Goal: Transaction & Acquisition: Purchase product/service

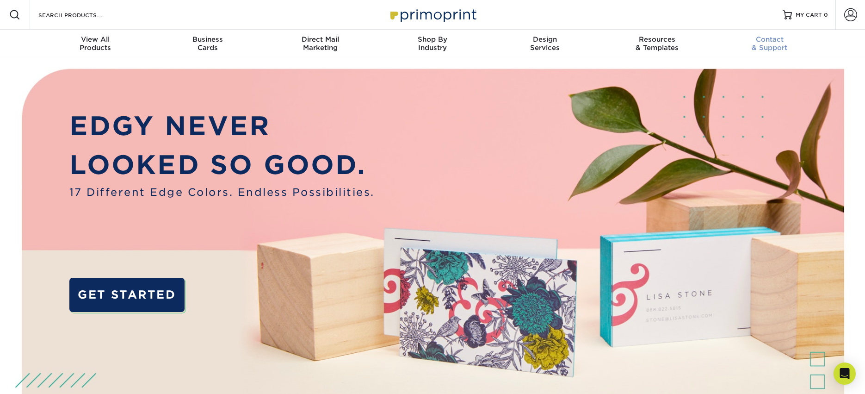
click at [768, 40] on span "Contact" at bounding box center [769, 39] width 112 height 8
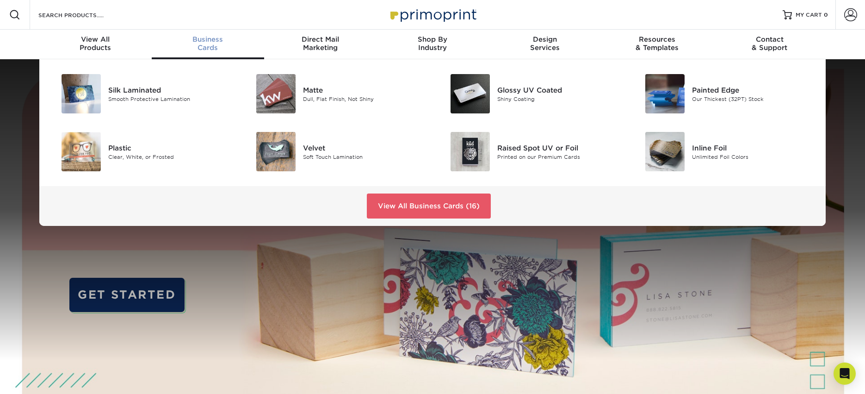
click at [198, 39] on span "Business" at bounding box center [208, 39] width 112 height 8
click at [208, 43] on span "Business" at bounding box center [208, 39] width 112 height 8
click at [413, 203] on link "View All Business Cards (16)" at bounding box center [429, 205] width 124 height 25
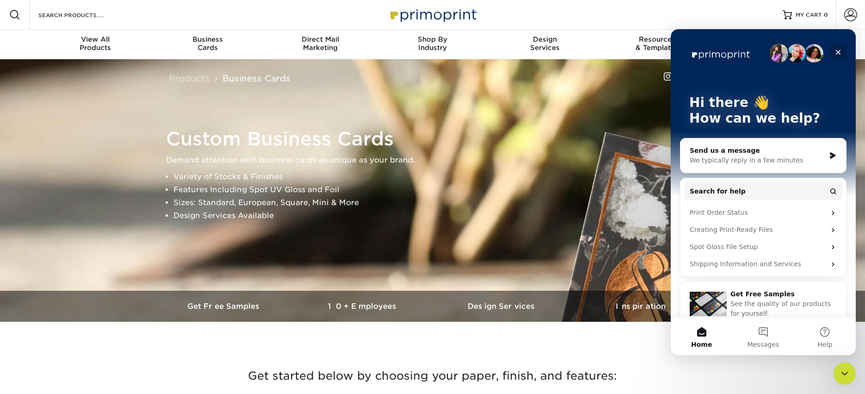
click at [844, 50] on div "Close" at bounding box center [838, 52] width 17 height 17
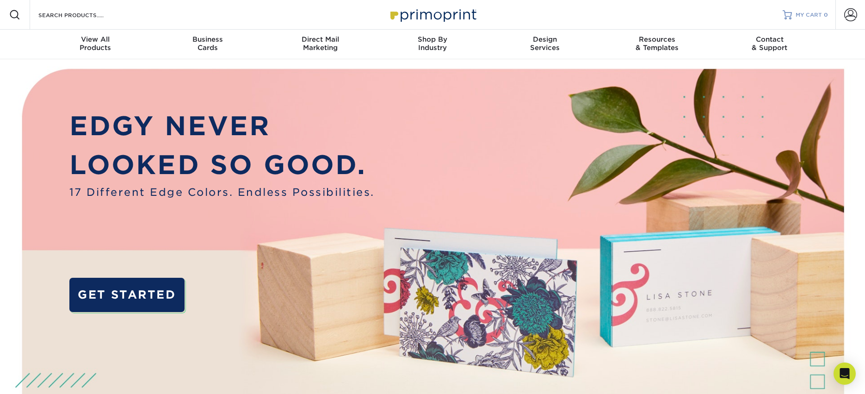
click at [805, 15] on span "MY CART" at bounding box center [809, 15] width 26 height 8
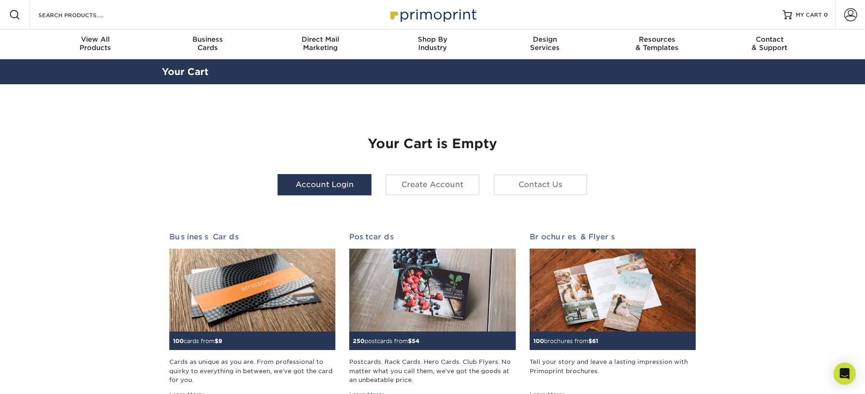
click at [337, 182] on link "Account Login" at bounding box center [325, 184] width 94 height 21
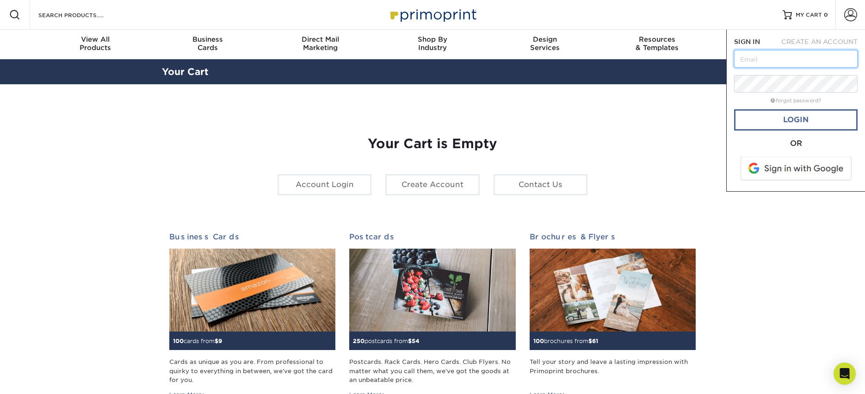
type input "atila@diamondanddesign.com"
click at [792, 121] on link "Login" at bounding box center [796, 119] width 124 height 21
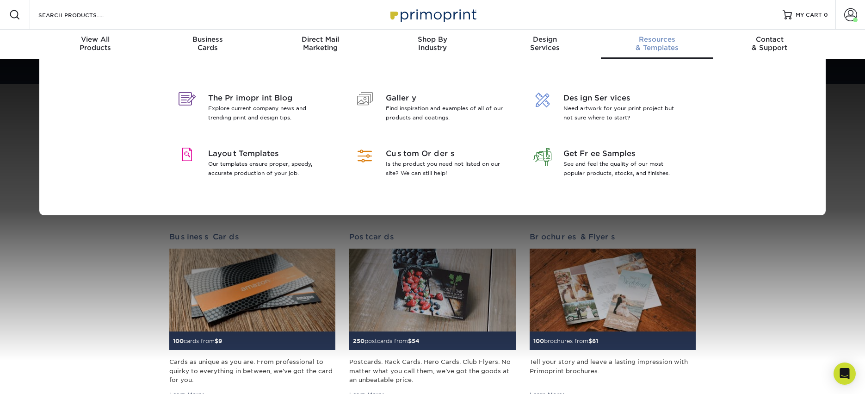
click at [854, 170] on div "The Primoprint Blog Explore current company news and trending print and design …" at bounding box center [432, 137] width 865 height 156
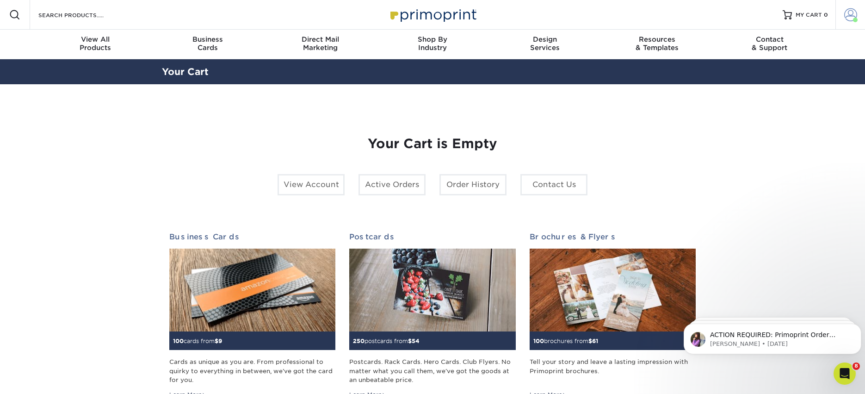
click at [852, 15] on span at bounding box center [850, 14] width 13 height 13
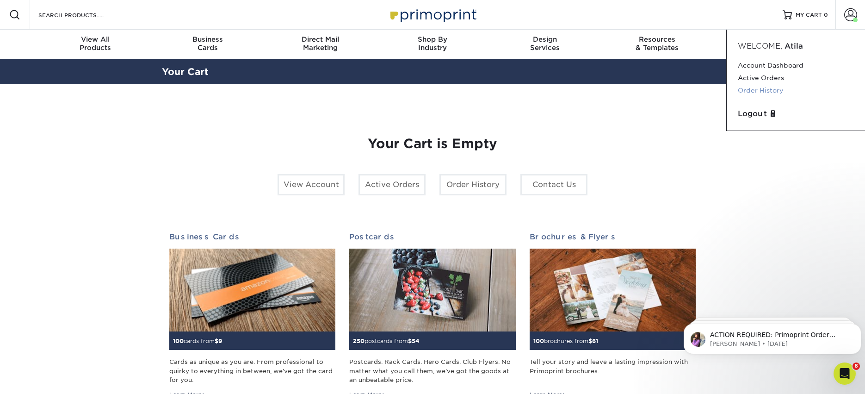
click at [761, 87] on link "Order History" at bounding box center [796, 90] width 116 height 12
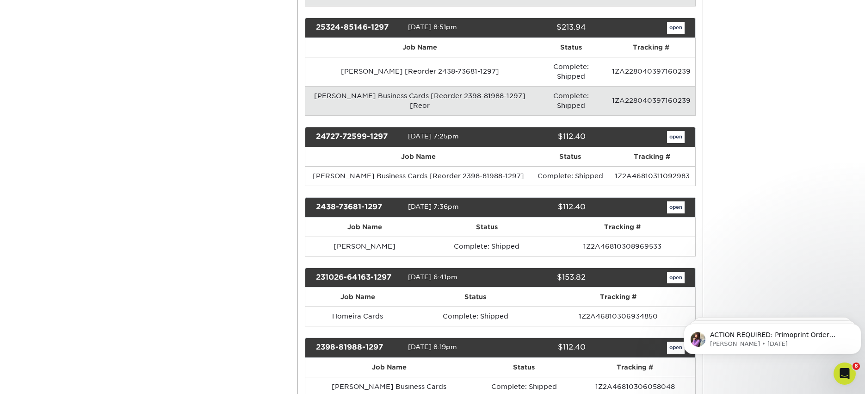
scroll to position [250, 0]
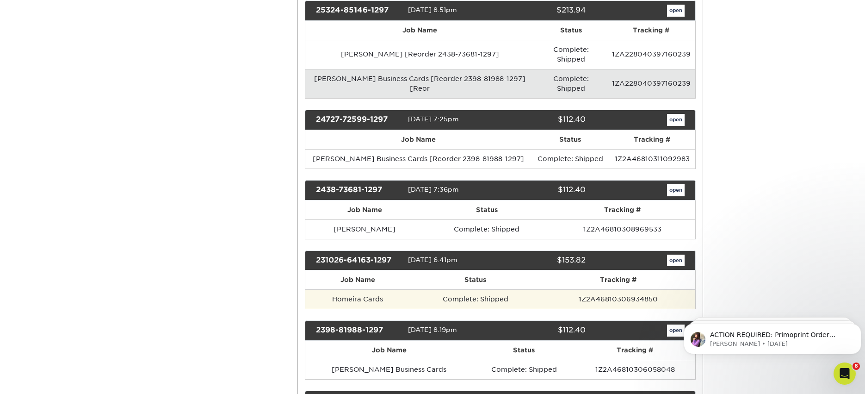
click at [360, 289] on td "Homeira Cards" at bounding box center [357, 298] width 105 height 19
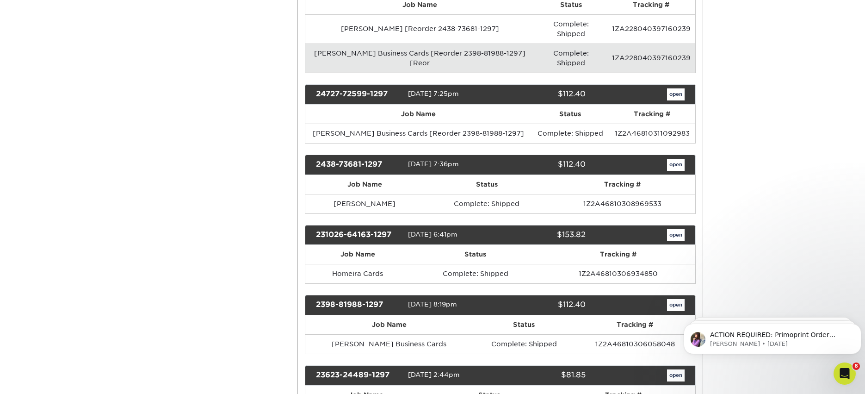
scroll to position [0, 0]
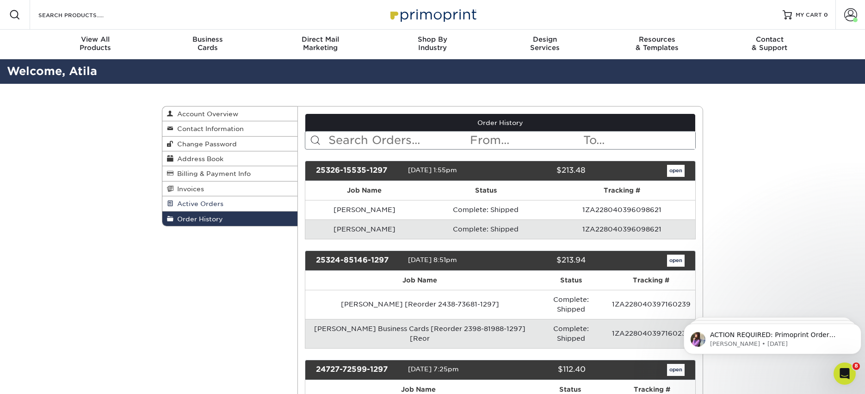
click at [202, 204] on span "Active Orders" at bounding box center [198, 203] width 50 height 7
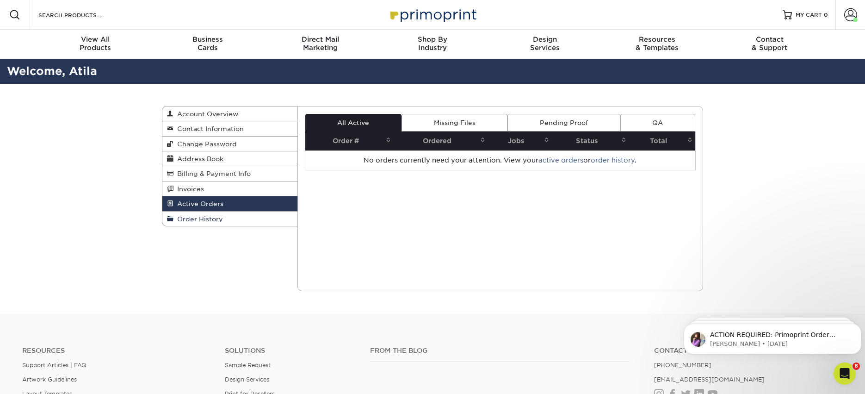
click at [203, 217] on span "Order History" at bounding box center [198, 218] width 50 height 7
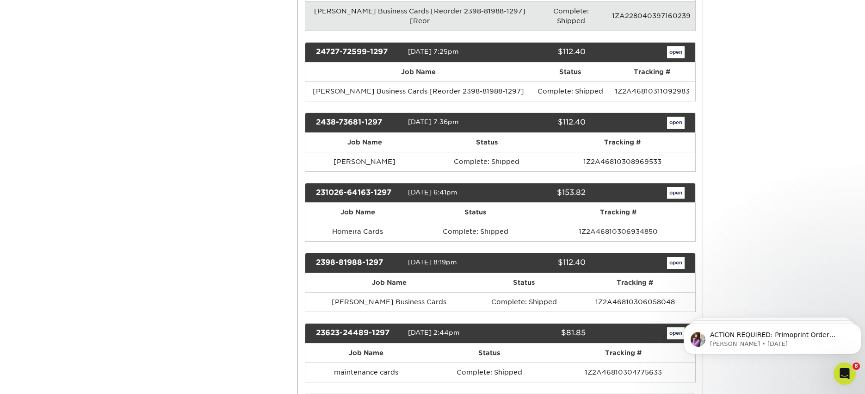
scroll to position [334, 0]
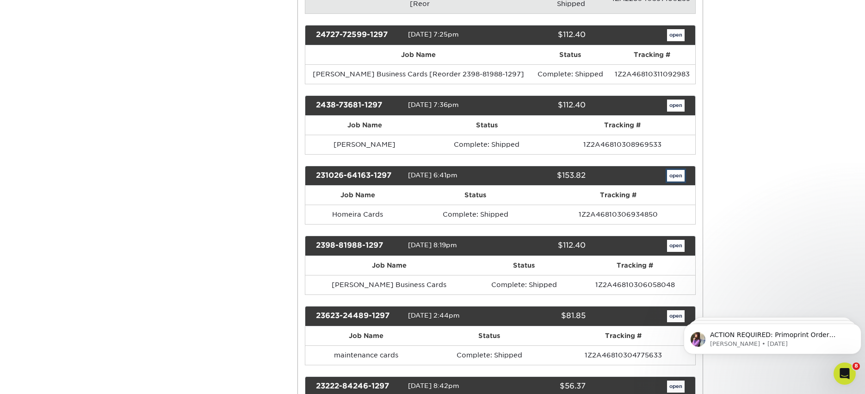
click at [675, 170] on link "open" at bounding box center [676, 176] width 18 height 12
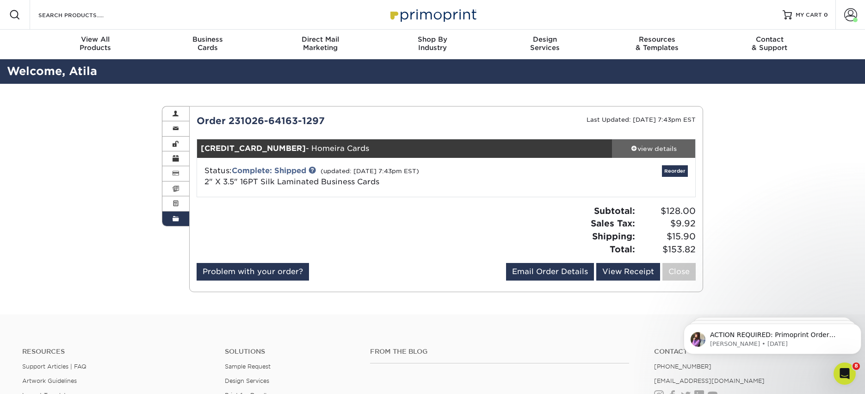
click at [645, 146] on div "view details" at bounding box center [653, 148] width 83 height 9
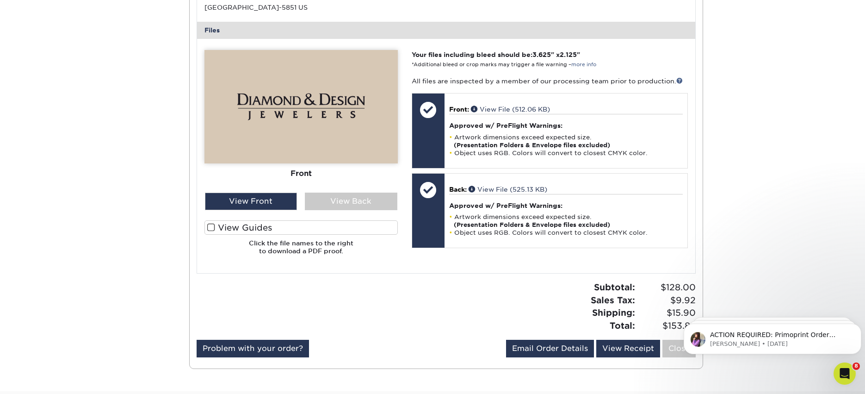
scroll to position [371, 0]
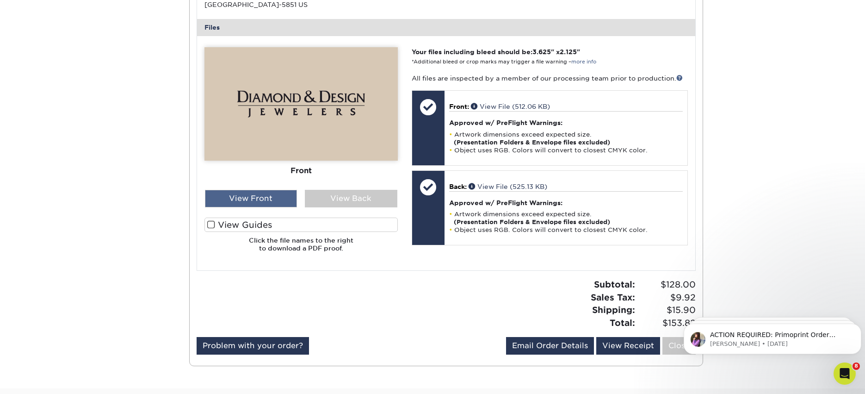
click at [263, 195] on div "View Front" at bounding box center [251, 199] width 93 height 18
click at [345, 199] on div "View Back" at bounding box center [351, 199] width 93 height 18
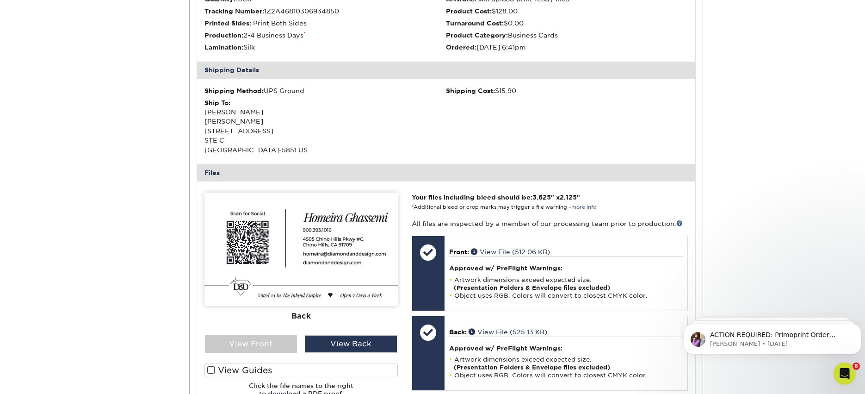
scroll to position [0, 0]
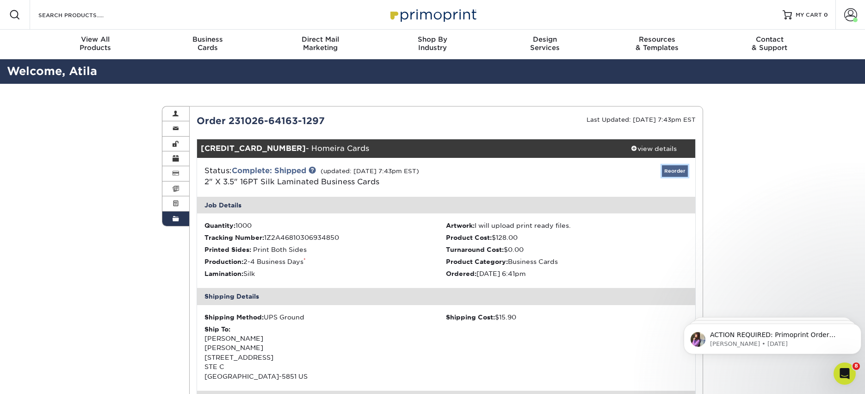
click at [677, 172] on link "Reorder" at bounding box center [675, 171] width 26 height 12
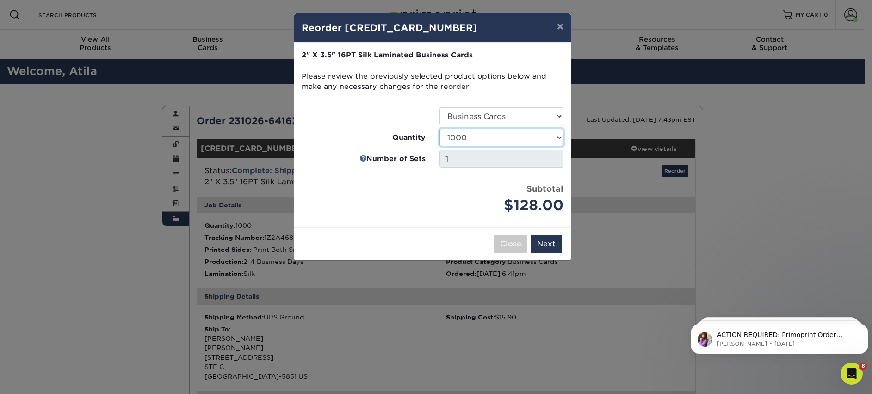
click at [547, 138] on select "25 50 75 100 250 500 1000 2500 5000 10000" at bounding box center [501, 138] width 124 height 18
select select "f593fda3-2d5c-4b9e-9c2c-6197b899ae74"
click at [439, 129] on select "25 50 75 100 250 500 1000 2500 5000 10000" at bounding box center [501, 138] width 124 height 18
click at [545, 243] on button "Next" at bounding box center [546, 244] width 31 height 18
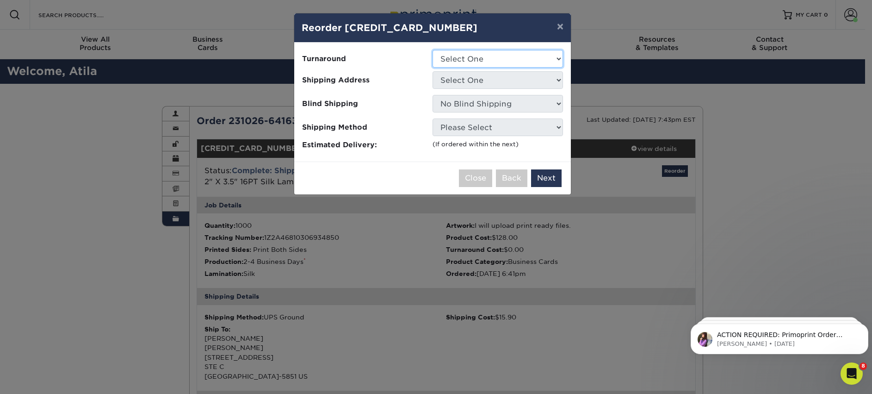
click at [557, 55] on select "Select One 2-4 Business Days 2 Day Next Business Day" at bounding box center [498, 59] width 130 height 18
select select "daeee239-1cf4-403f-860f-e366b9ee29d2"
click at [433, 50] on select "Select One 2-4 Business Days 2 Day Next Business Day" at bounding box center [498, 59] width 130 height 18
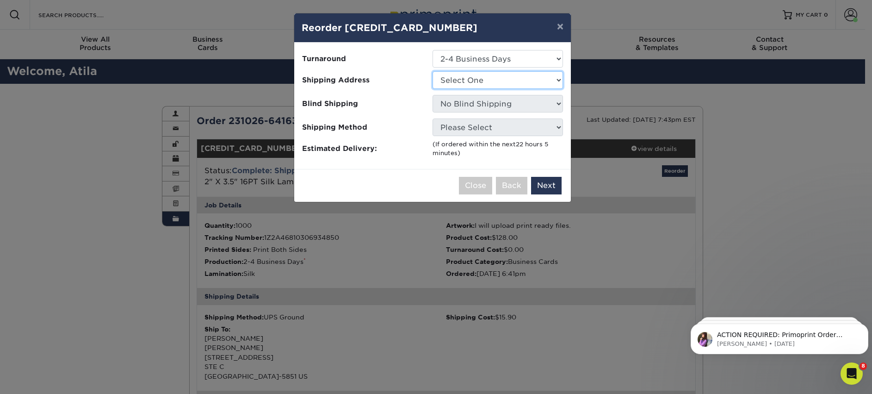
click at [507, 84] on select "Select One D&D work" at bounding box center [498, 80] width 130 height 18
select select "217924"
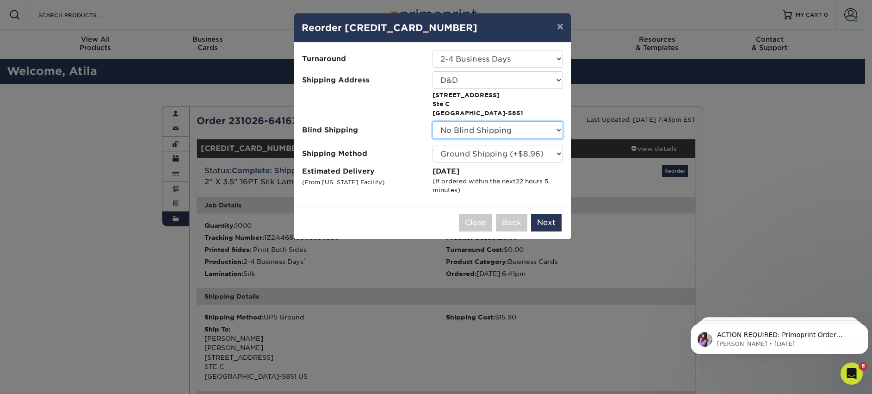
click at [557, 130] on select "No Blind Shipping D&D work" at bounding box center [498, 130] width 130 height 18
click at [433, 121] on select "No Blind Shipping D&D work" at bounding box center [498, 130] width 130 height 18
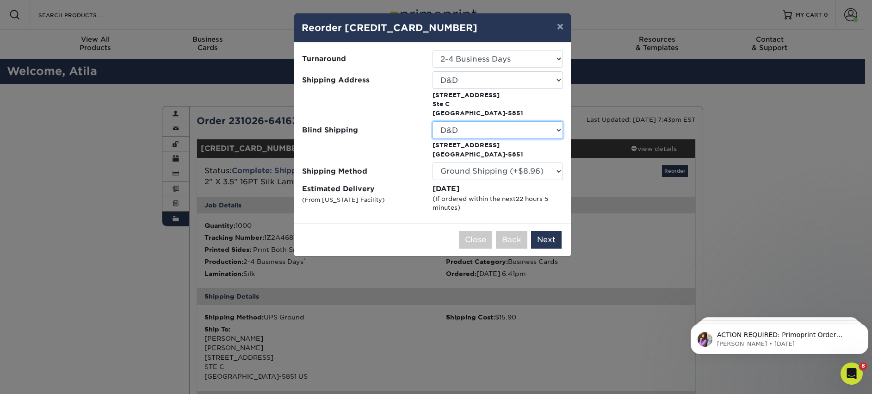
click at [551, 133] on select "No Blind Shipping D&D work" at bounding box center [498, 130] width 130 height 18
select select "-1"
click at [433, 121] on select "No Blind Shipping D&D work" at bounding box center [498, 130] width 130 height 18
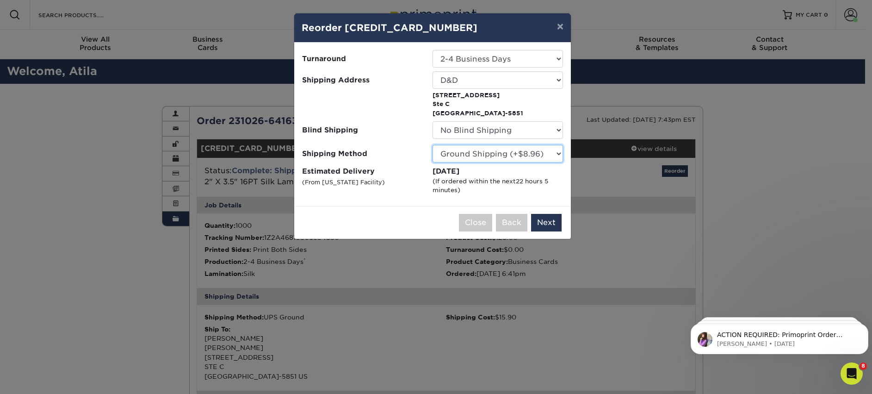
click at [554, 154] on select "Please Select Ground Shipping (+$8.96) 3 Day Shipping Service (+$15.34) 2 Day A…" at bounding box center [498, 154] width 130 height 18
click at [433, 145] on select "Please Select Ground Shipping (+$8.96) 3 Day Shipping Service (+$15.34) 2 Day A…" at bounding box center [498, 154] width 130 height 18
click at [549, 222] on button "Next" at bounding box center [546, 223] width 31 height 18
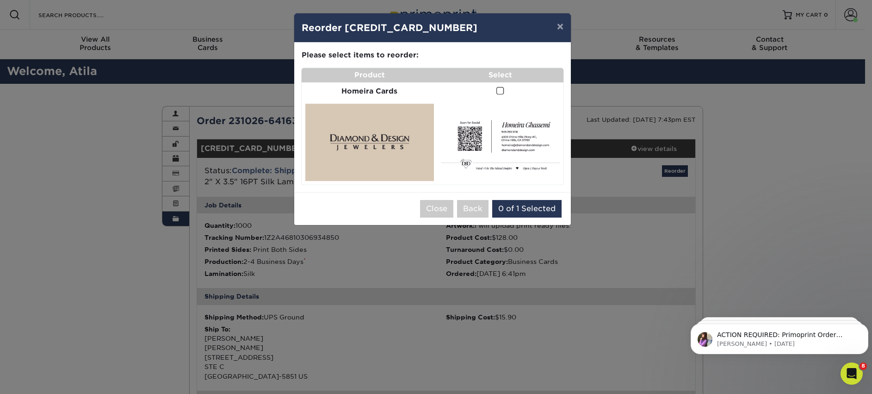
click at [501, 88] on span at bounding box center [500, 91] width 8 height 9
click at [0, 0] on input "checkbox" at bounding box center [0, 0] width 0 height 0
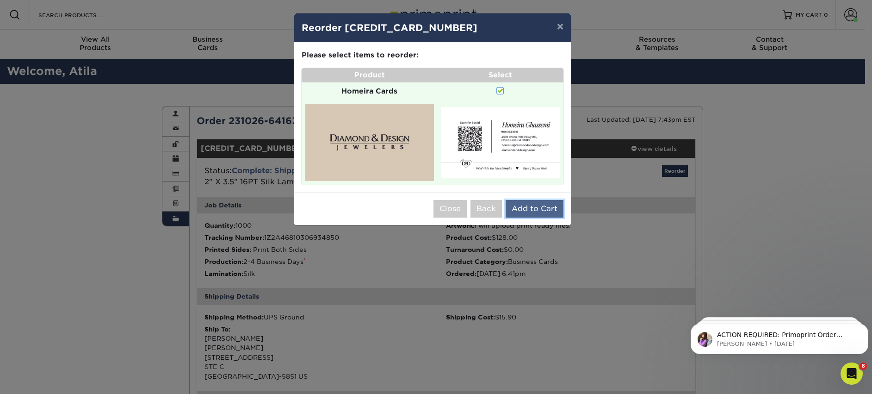
click at [535, 203] on button "Add to Cart" at bounding box center [535, 209] width 58 height 18
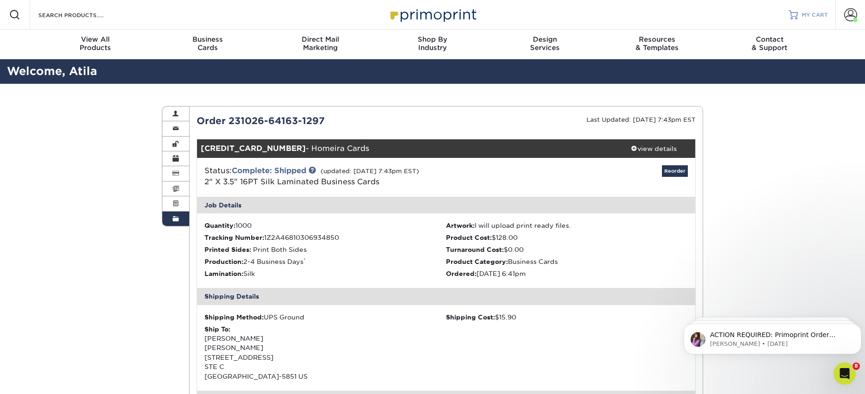
click at [805, 13] on span "MY CART" at bounding box center [815, 15] width 26 height 8
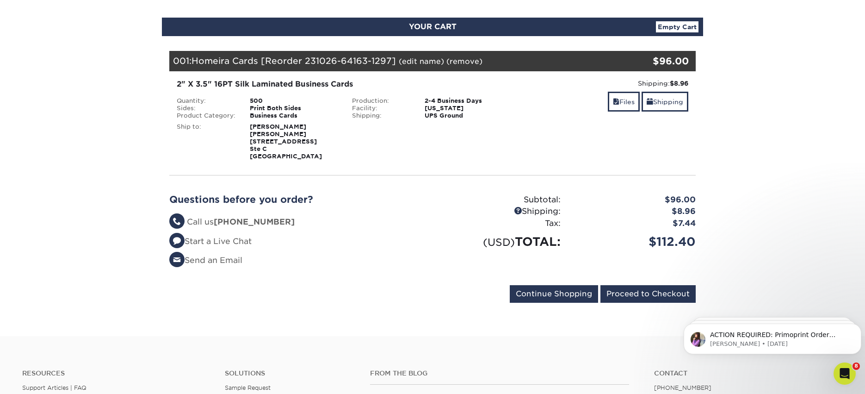
scroll to position [92, 0]
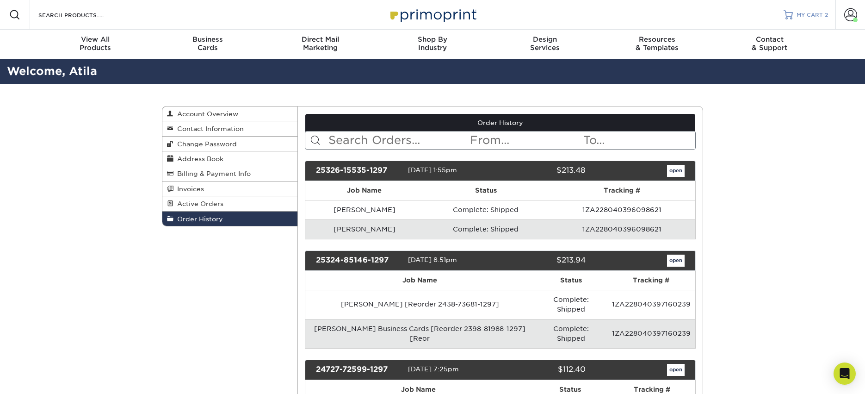
click at [807, 14] on span "MY CART" at bounding box center [810, 15] width 26 height 8
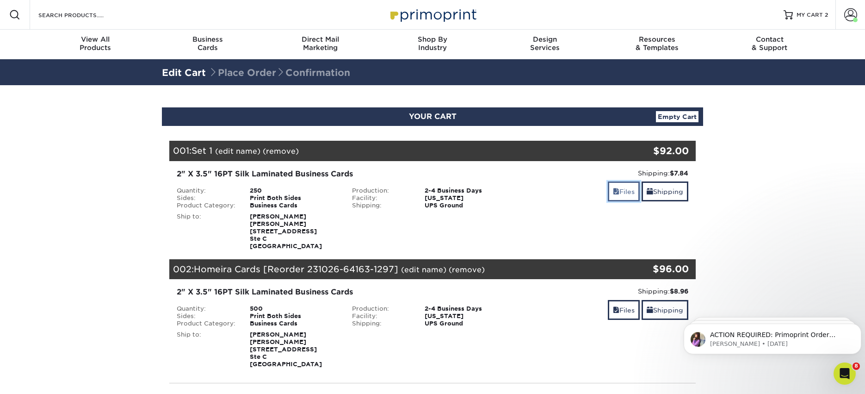
click at [621, 192] on link "Files" at bounding box center [624, 191] width 32 height 20
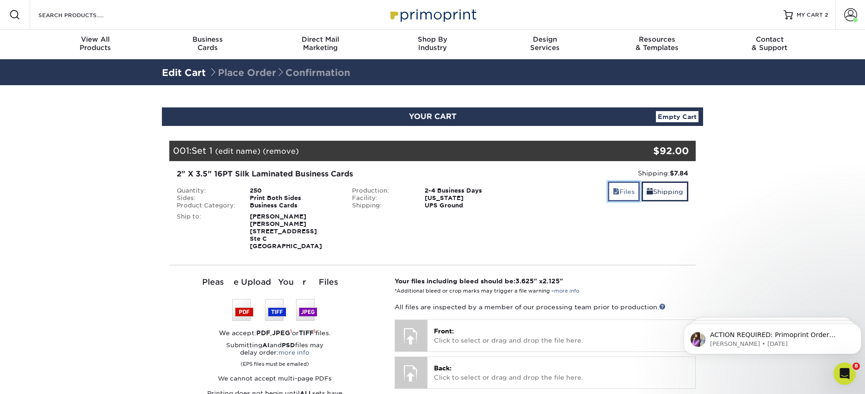
click at [625, 193] on link "Files" at bounding box center [624, 191] width 32 height 20
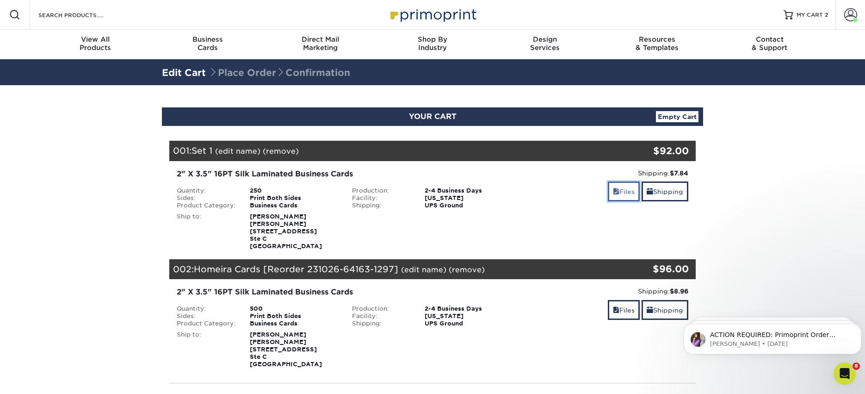
click at [625, 189] on link "Files" at bounding box center [624, 191] width 32 height 20
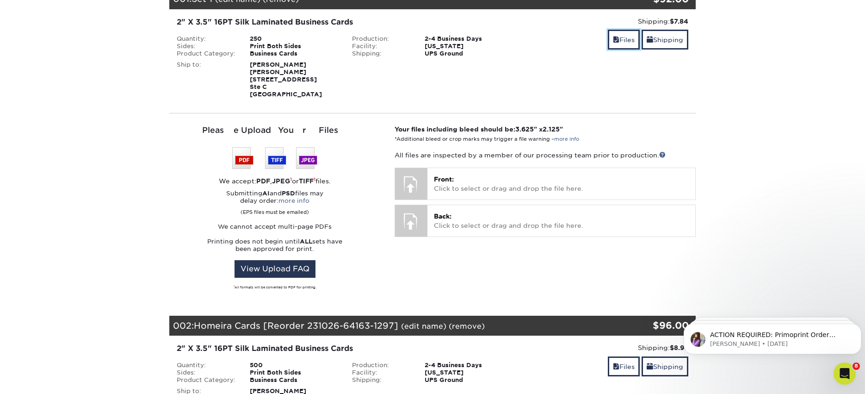
scroll to position [141, 0]
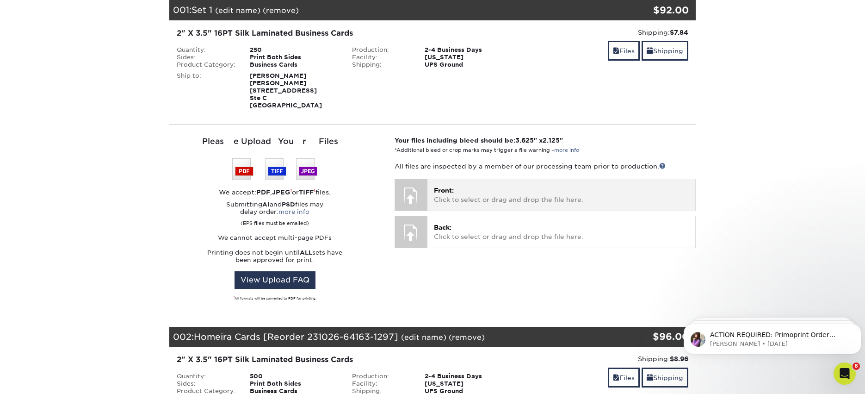
click at [439, 192] on span "Front:" at bounding box center [444, 189] width 20 height 7
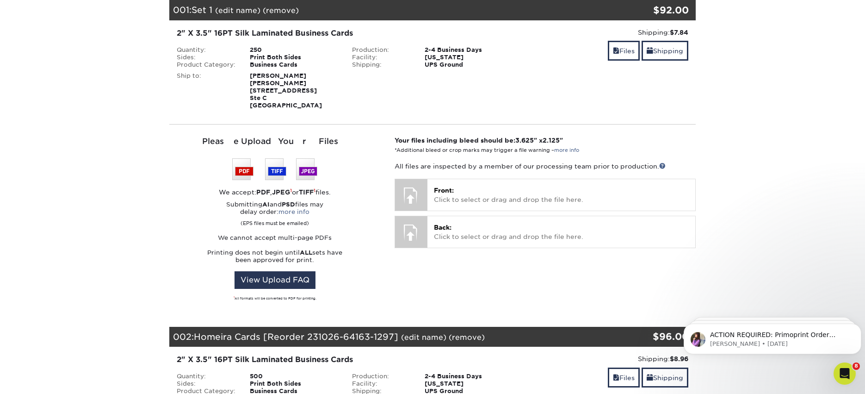
scroll to position [0, 0]
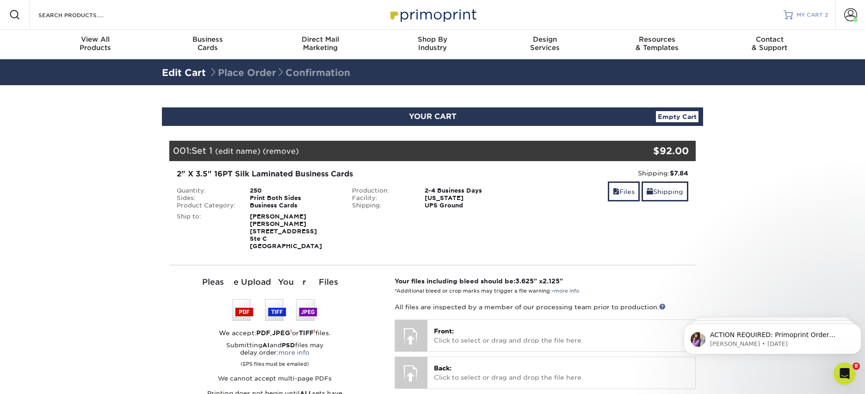
click at [811, 15] on span "MY CART" at bounding box center [810, 15] width 26 height 8
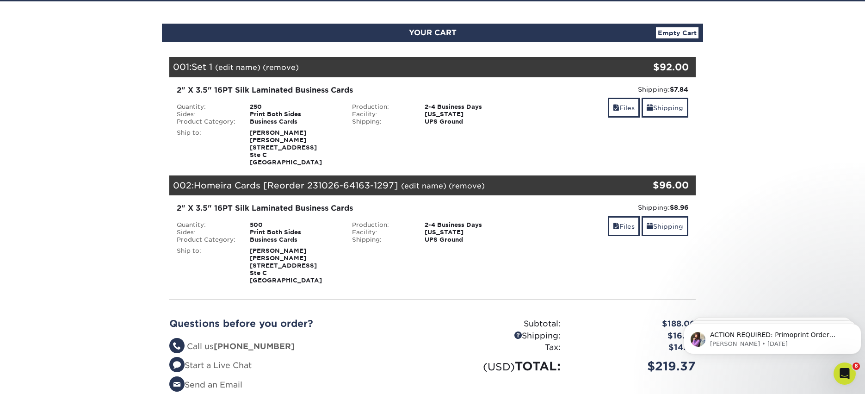
scroll to position [96, 0]
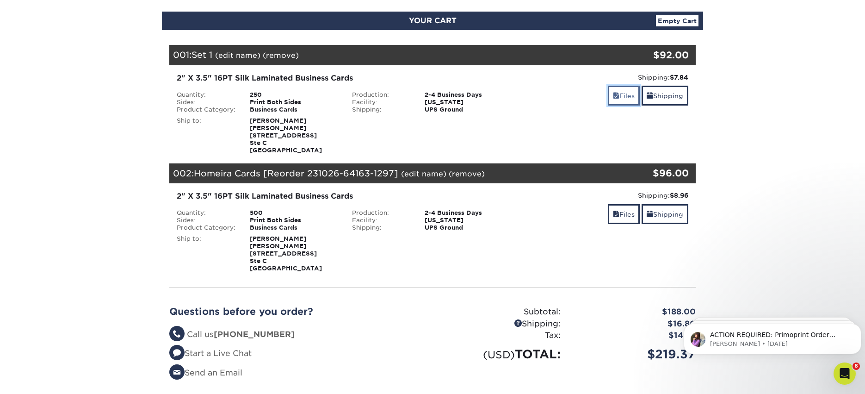
click at [617, 93] on link "Files" at bounding box center [624, 96] width 32 height 20
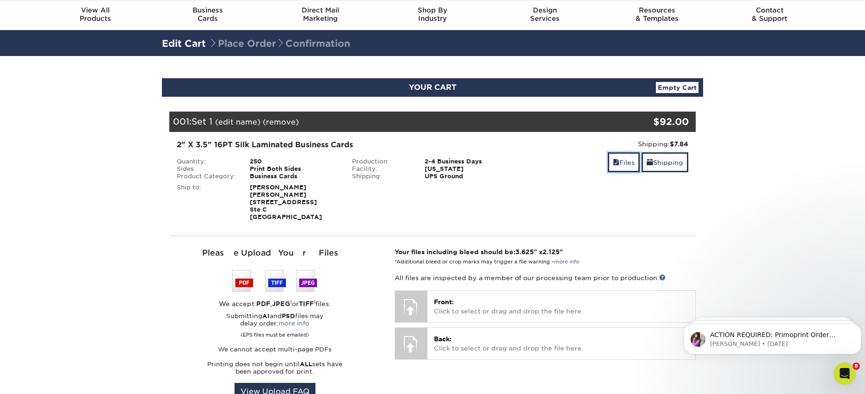
scroll to position [0, 0]
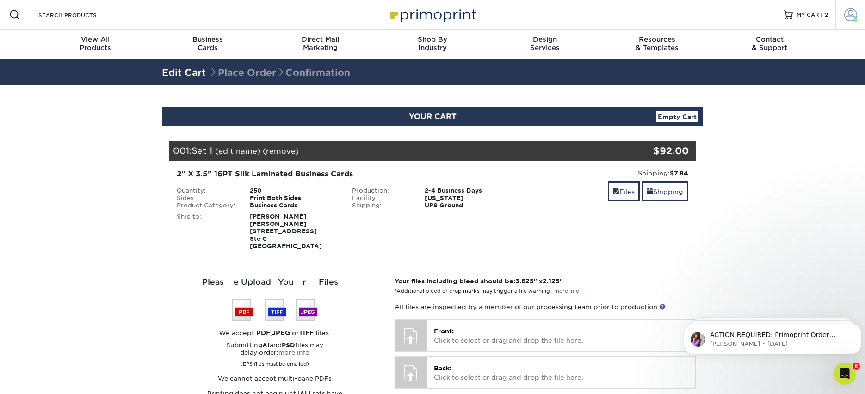
click at [854, 19] on span at bounding box center [855, 20] width 5 height 5
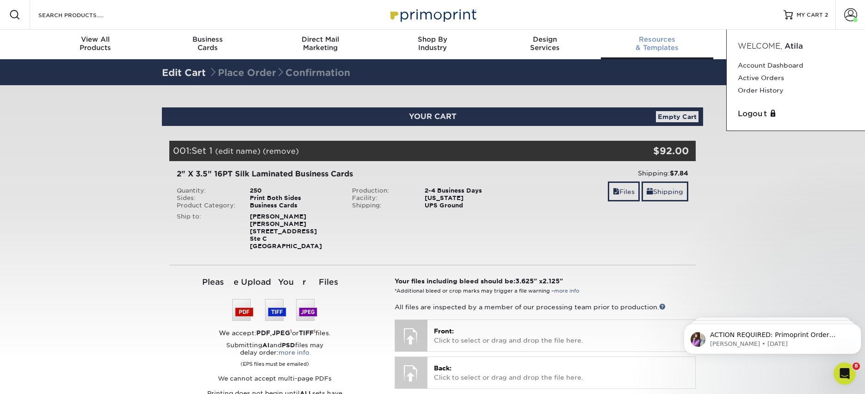
click at [700, 39] on span "Resources" at bounding box center [657, 39] width 112 height 8
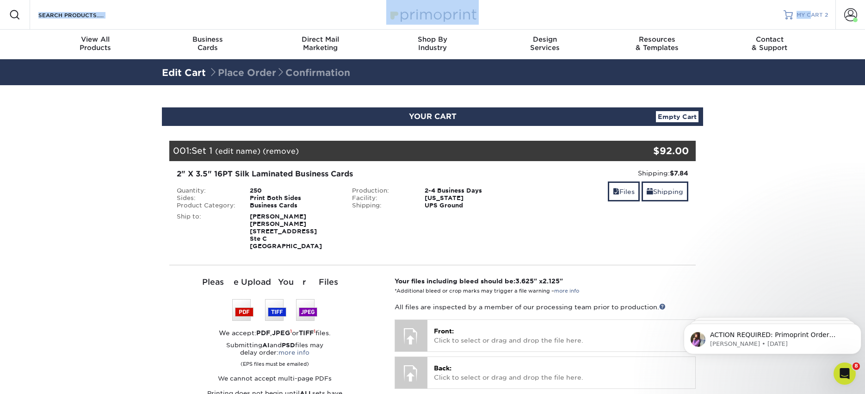
drag, startPoint x: 745, startPoint y: 17, endPoint x: 811, endPoint y: 15, distance: 66.6
click at [811, 15] on div "Resources Menu Search Products Account Welcome, Atila Account Dashboard Active …" at bounding box center [432, 15] width 865 height 30
click at [811, 15] on span "MY CART" at bounding box center [810, 15] width 26 height 8
click at [819, 14] on span "MY CART" at bounding box center [810, 15] width 26 height 8
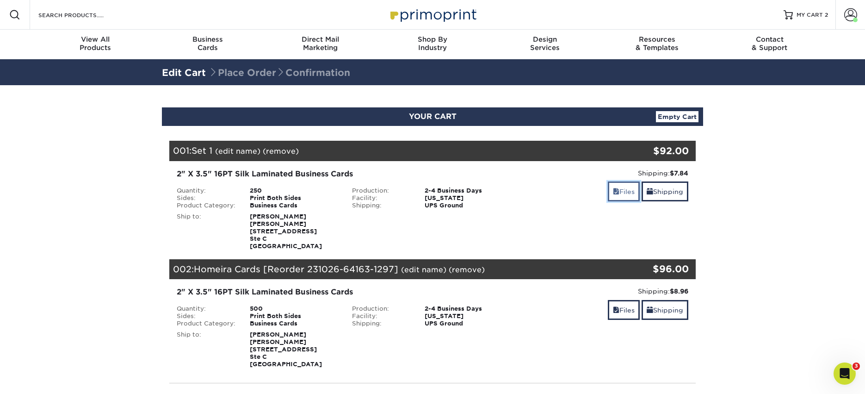
click at [617, 196] on link "Files" at bounding box center [624, 191] width 32 height 20
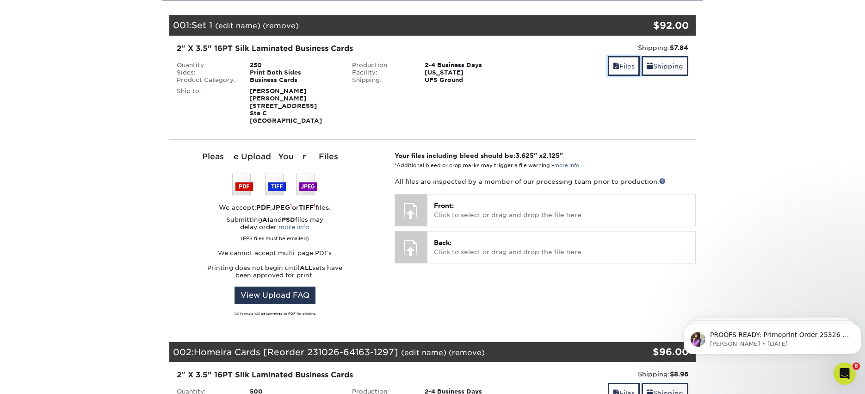
scroll to position [134, 0]
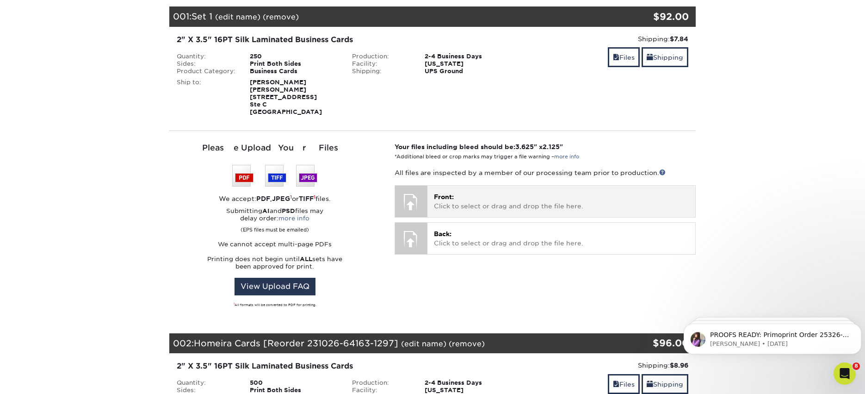
click at [493, 203] on p "Front: Click to select or drag and drop the file here." at bounding box center [561, 201] width 255 height 19
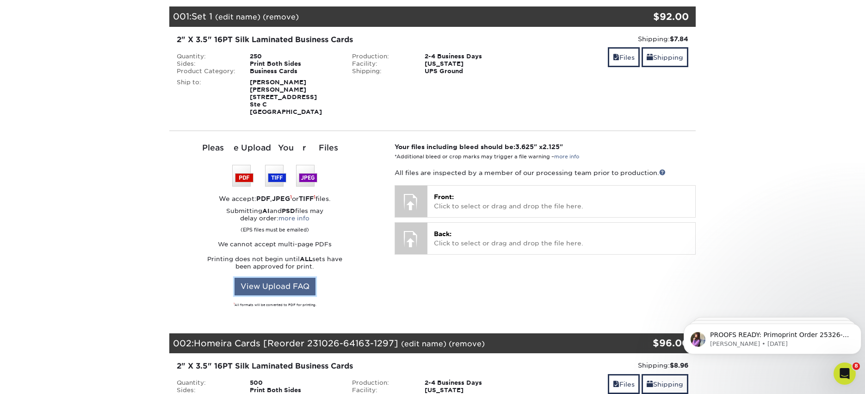
click at [264, 286] on link "View Upload FAQ" at bounding box center [275, 287] width 81 height 18
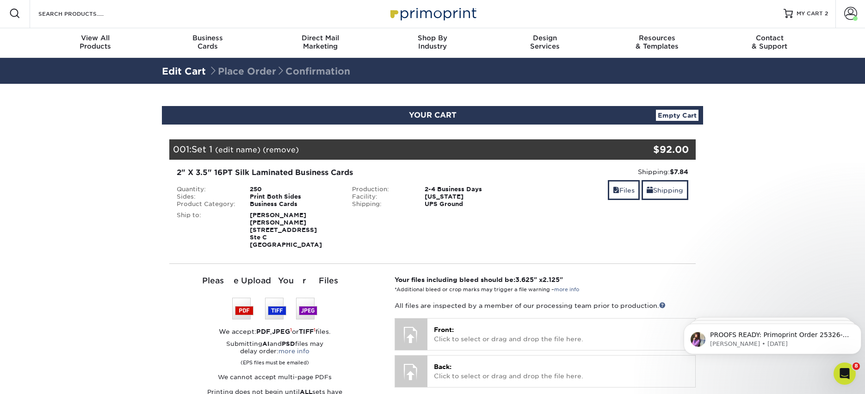
scroll to position [0, 0]
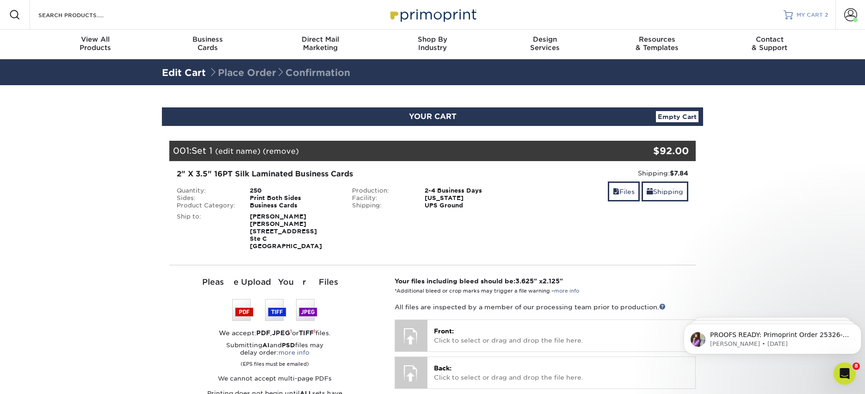
click at [803, 13] on span "MY CART" at bounding box center [810, 15] width 26 height 8
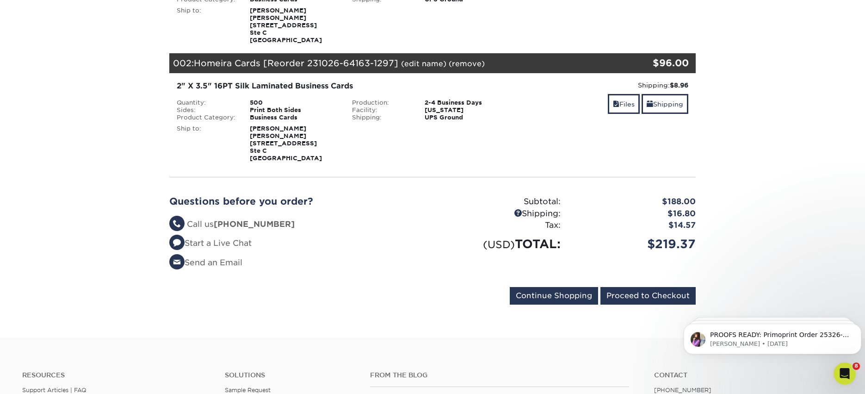
scroll to position [212, 0]
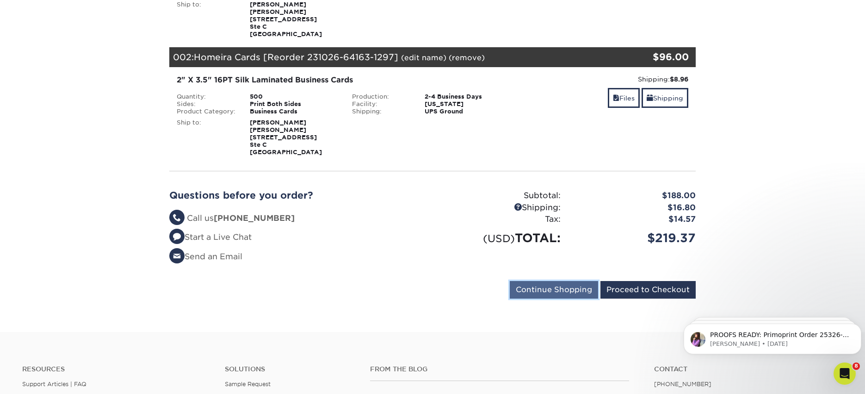
click at [545, 287] on input "Continue Shopping" at bounding box center [554, 290] width 88 height 18
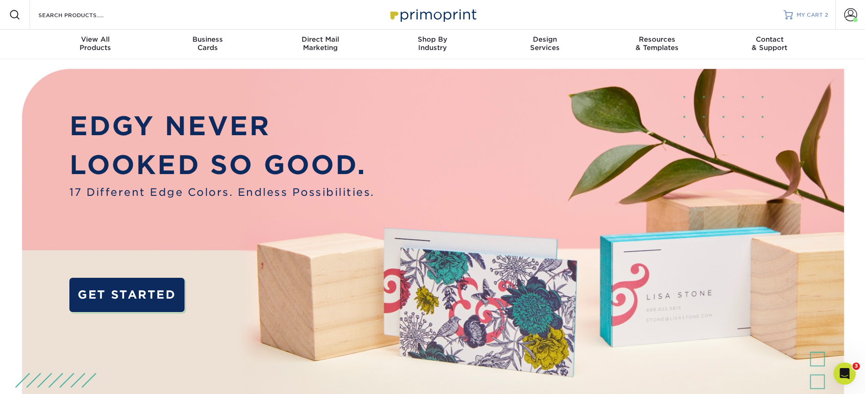
click at [810, 13] on span "MY CART" at bounding box center [810, 15] width 26 height 8
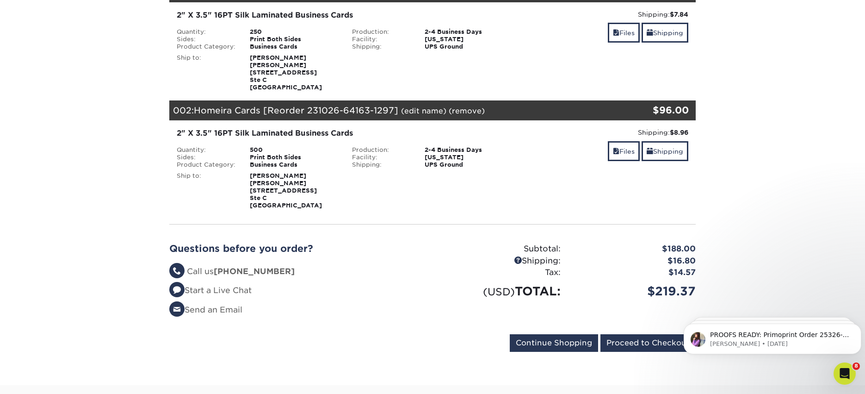
scroll to position [154, 0]
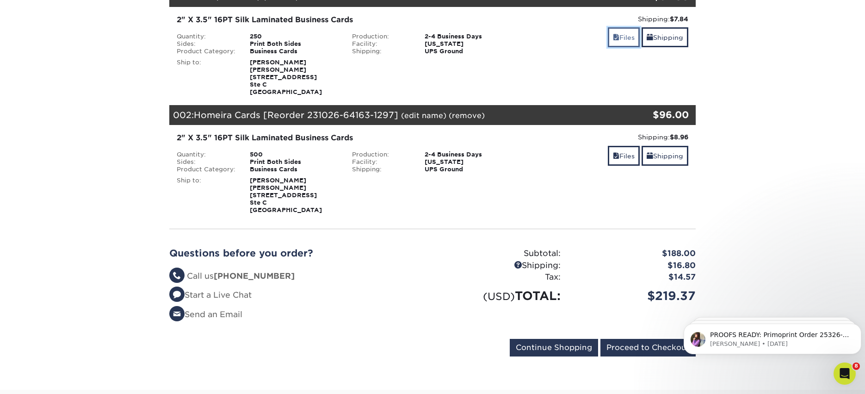
click at [625, 35] on link "Files" at bounding box center [624, 37] width 32 height 20
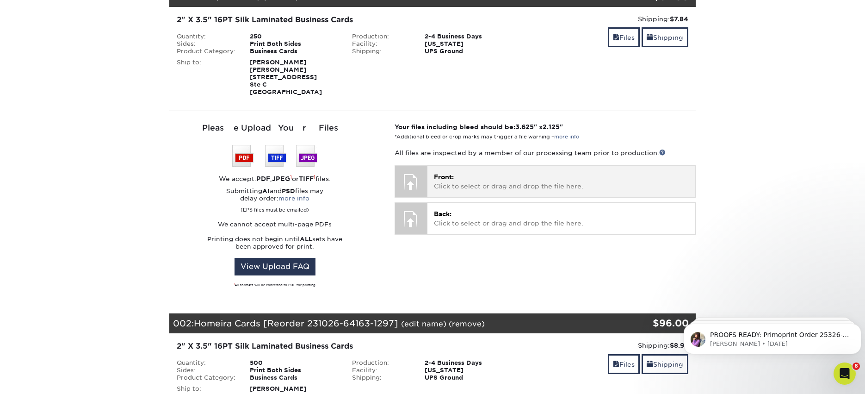
click at [468, 183] on p "Front: Click to select or drag and drop the file here." at bounding box center [561, 181] width 255 height 19
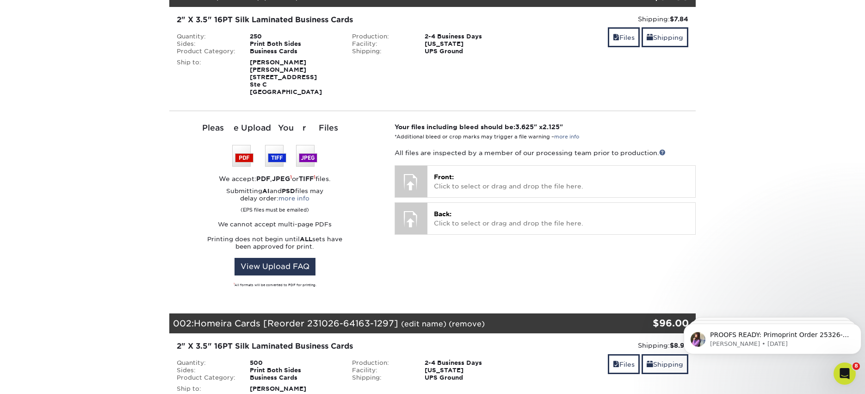
scroll to position [0, 0]
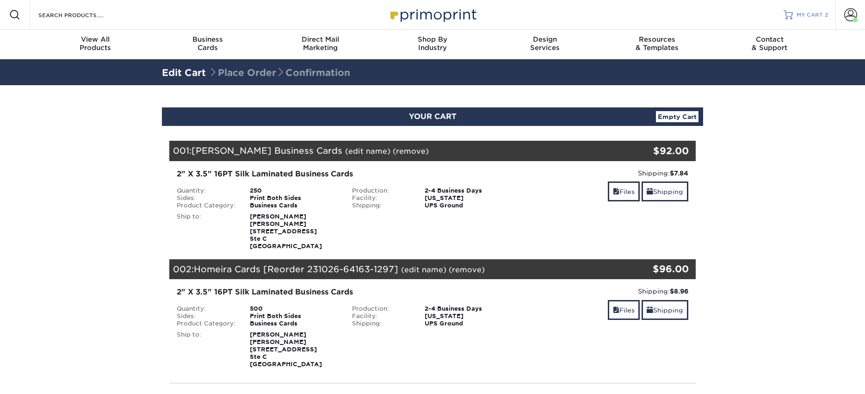
click at [811, 19] on link "MY CART 2" at bounding box center [806, 15] width 44 height 30
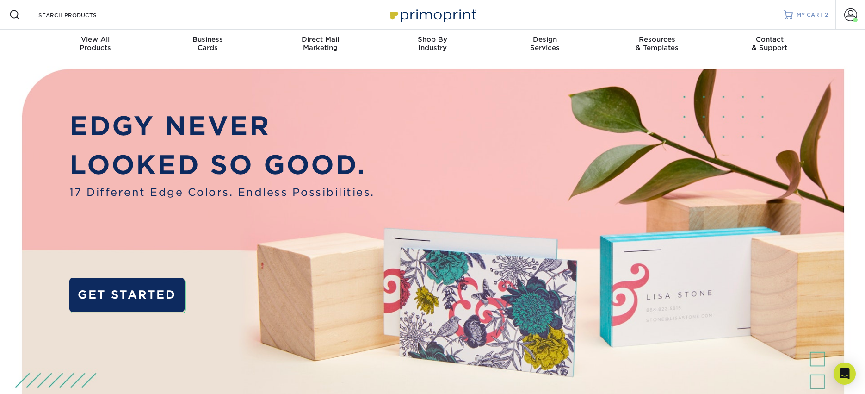
click at [812, 16] on span "MY CART" at bounding box center [810, 15] width 26 height 8
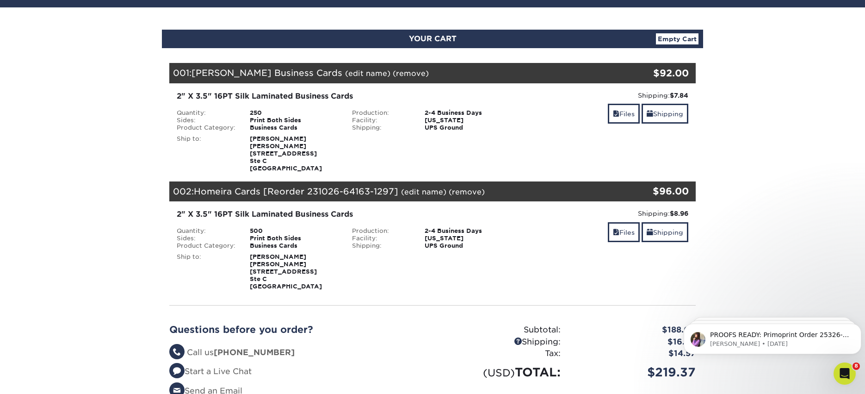
scroll to position [79, 0]
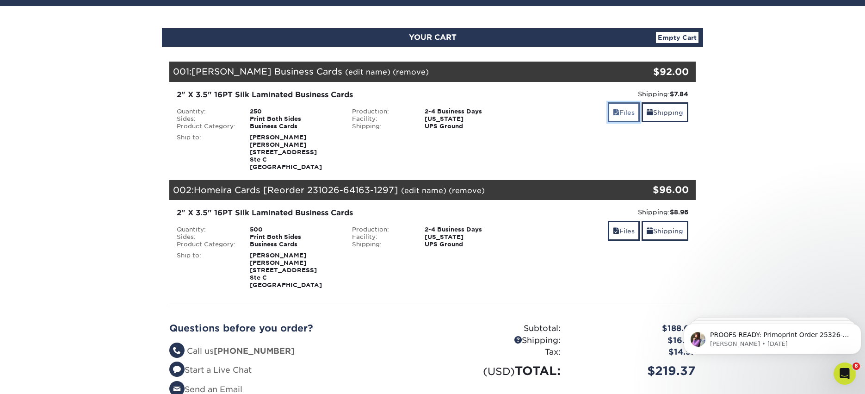
click at [623, 115] on link "Files" at bounding box center [624, 112] width 32 height 20
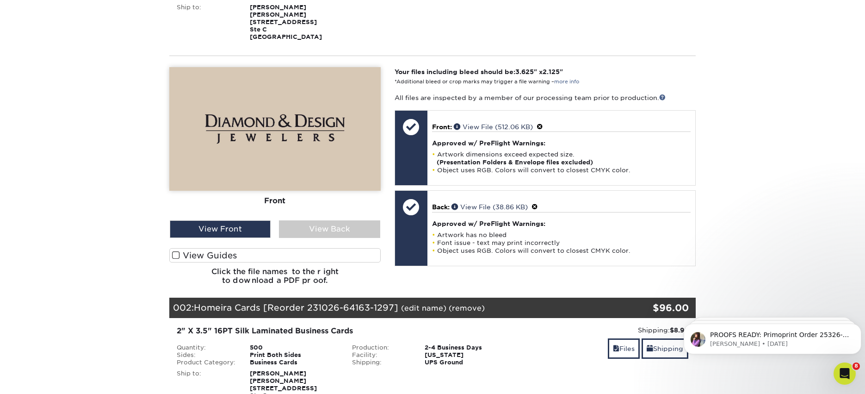
scroll to position [210, 0]
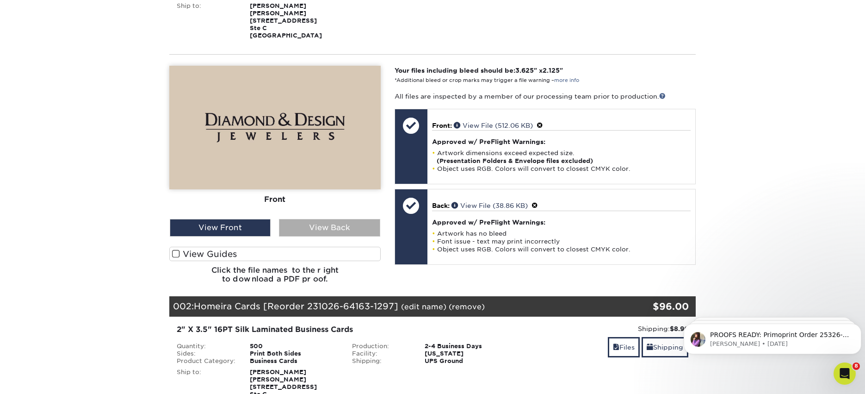
click at [309, 226] on div "View Back" at bounding box center [329, 228] width 101 height 18
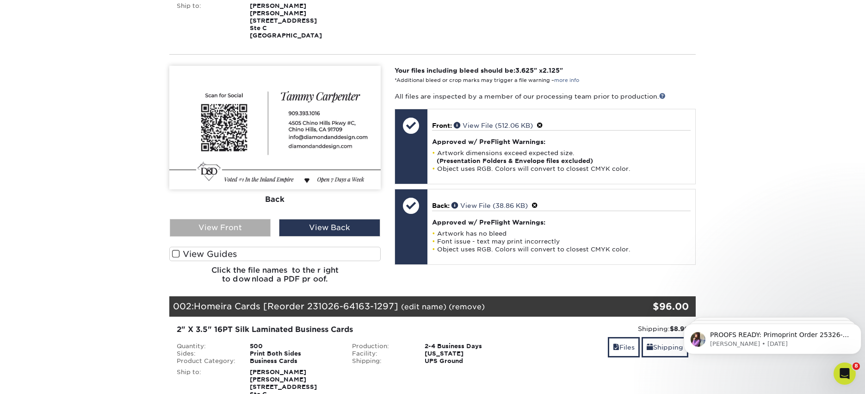
click at [227, 225] on div "View Front" at bounding box center [220, 228] width 101 height 18
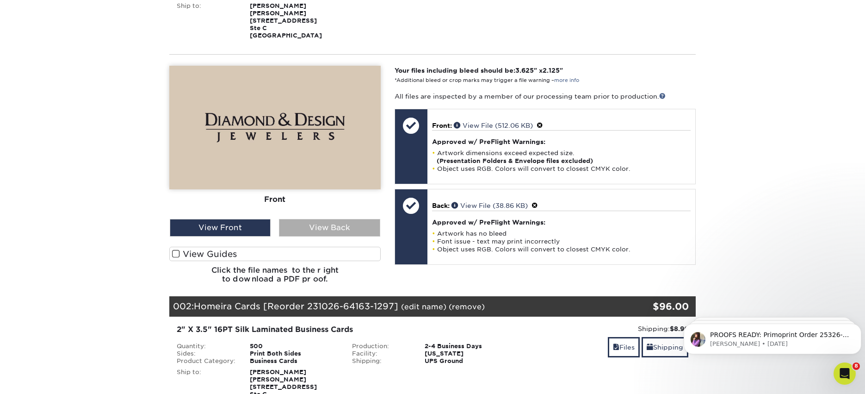
click at [304, 226] on div "View Back" at bounding box center [329, 228] width 101 height 18
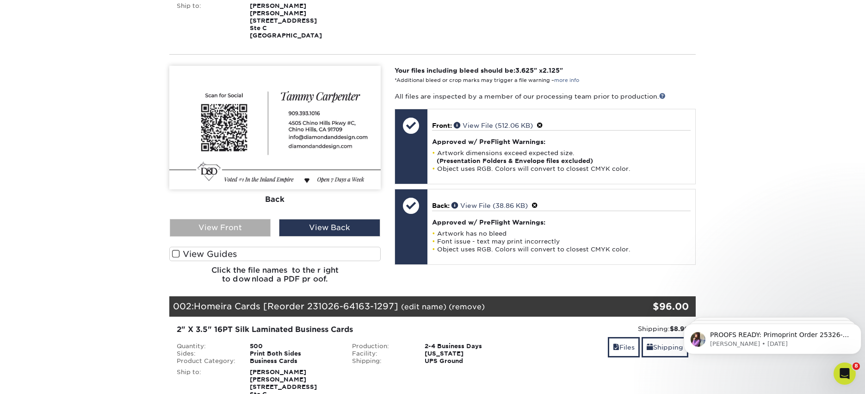
click at [254, 226] on div "View Front" at bounding box center [220, 228] width 101 height 18
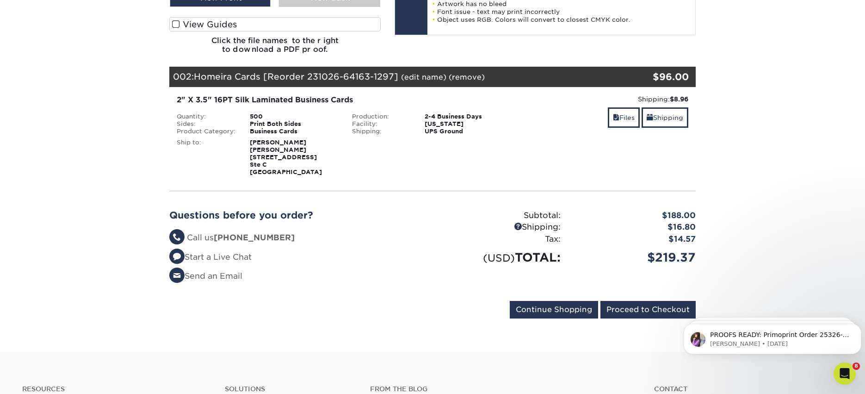
scroll to position [461, 0]
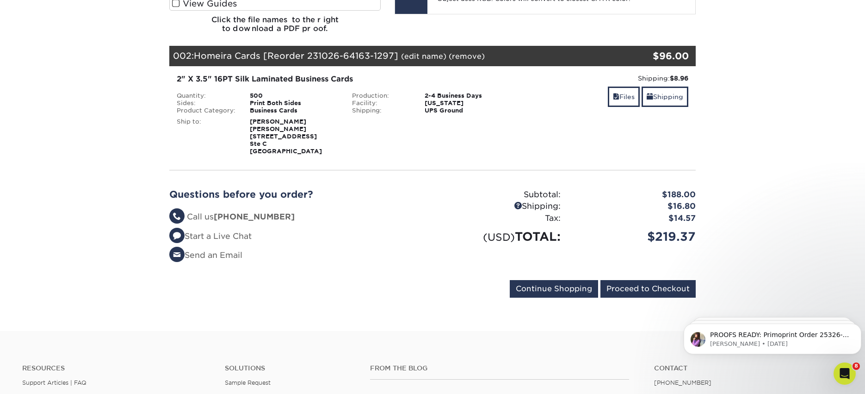
click at [603, 98] on div "Files Shipping" at bounding box center [607, 98] width 161 height 22
click at [618, 98] on link "Files" at bounding box center [624, 97] width 32 height 20
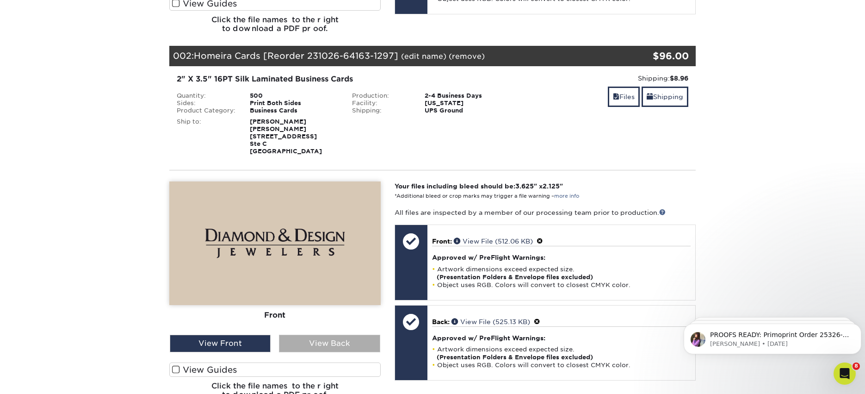
click at [308, 342] on div "View Back" at bounding box center [329, 343] width 101 height 18
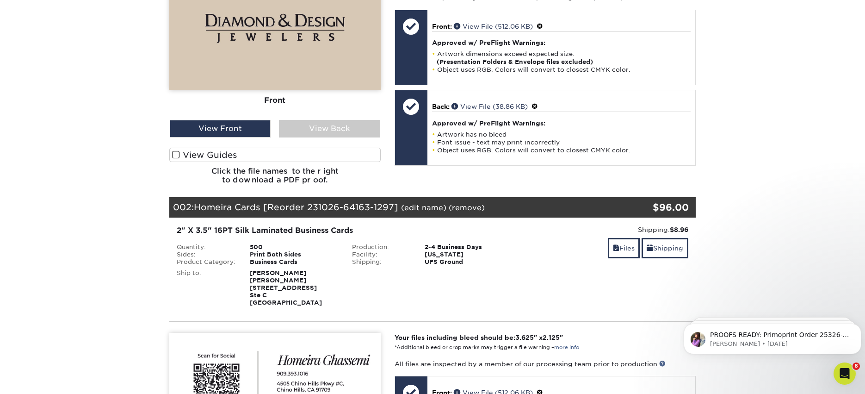
scroll to position [96, 0]
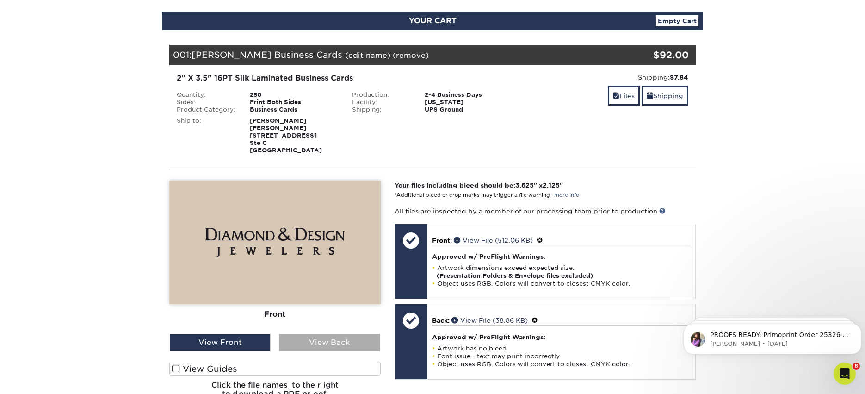
click at [332, 334] on div "View Back" at bounding box center [329, 343] width 101 height 18
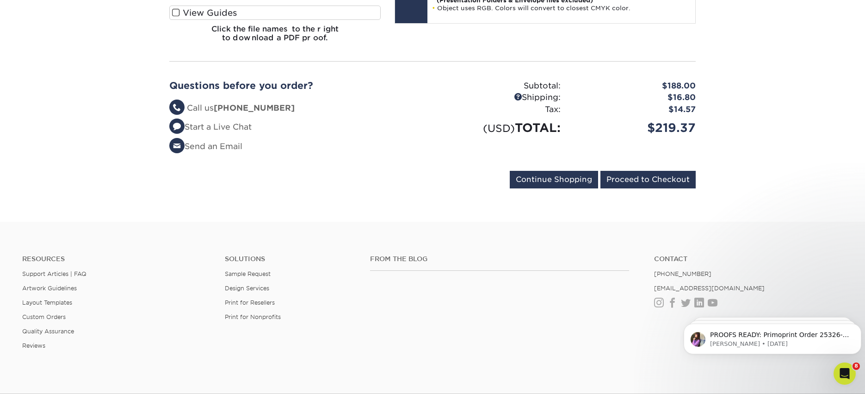
drag, startPoint x: 869, startPoint y: 93, endPoint x: 141, endPoint y: 10, distance: 732.8
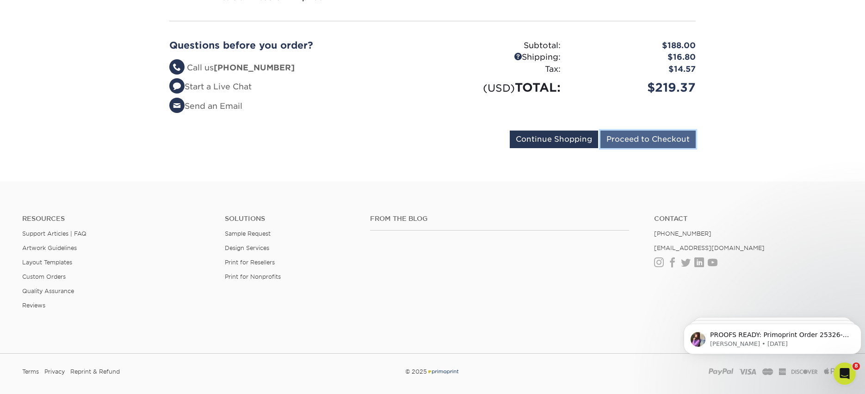
click at [631, 141] on input "Proceed to Checkout" at bounding box center [647, 139] width 95 height 18
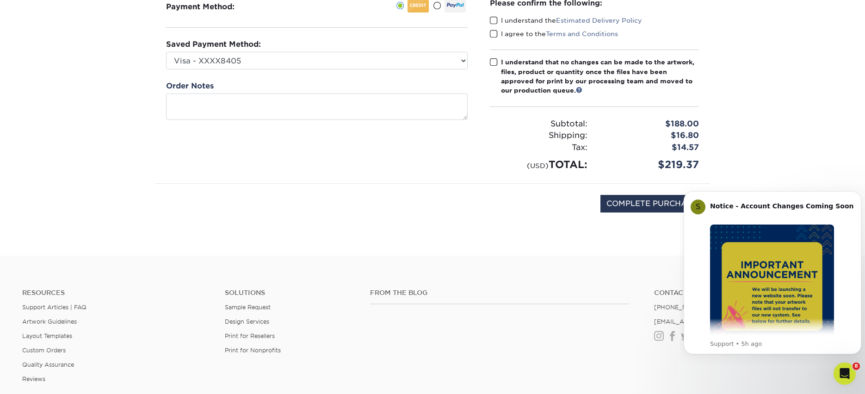
scroll to position [126, 0]
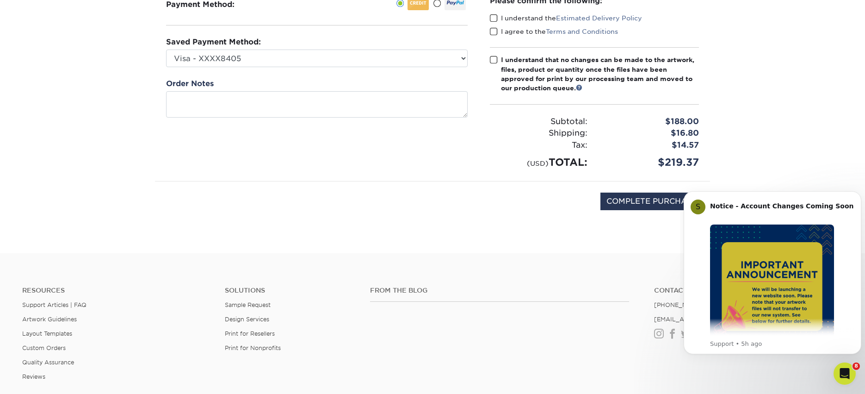
click at [551, 229] on div "COMPLETE PURCHASE" at bounding box center [432, 206] width 541 height 50
click at [642, 196] on input "COMPLETE PURCHASE" at bounding box center [651, 201] width 103 height 18
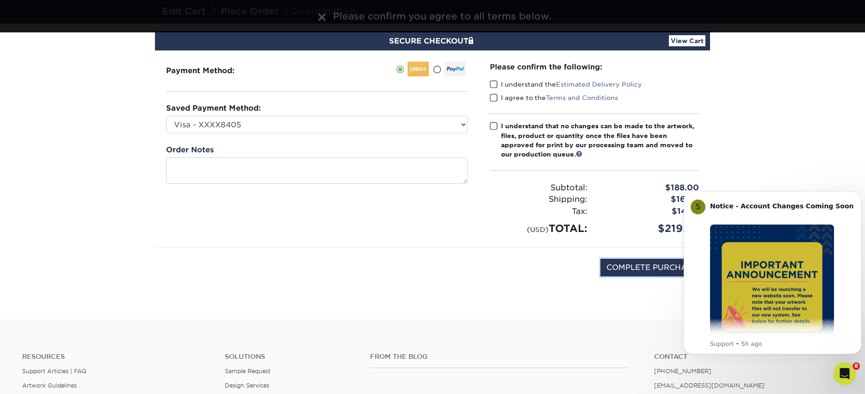
scroll to position [0, 0]
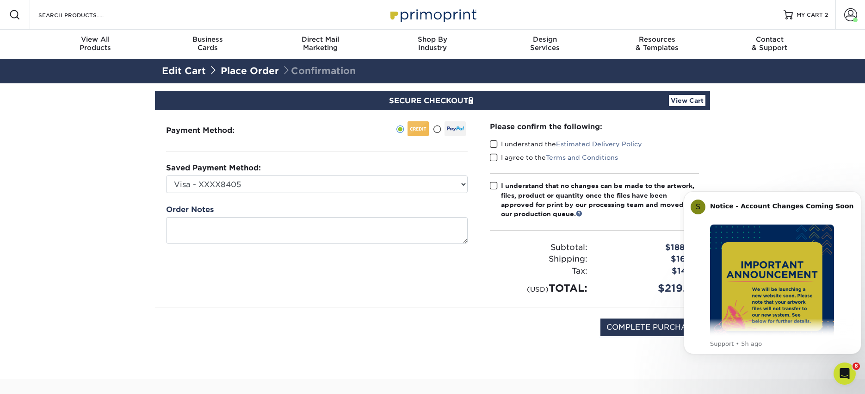
click at [492, 143] on span at bounding box center [494, 144] width 8 height 9
click at [0, 0] on input "I understand the Estimated Delivery Policy" at bounding box center [0, 0] width 0 height 0
click at [493, 161] on span at bounding box center [494, 157] width 8 height 9
click at [0, 0] on input "I agree to the Terms and Conditions" at bounding box center [0, 0] width 0 height 0
click at [491, 186] on span at bounding box center [494, 185] width 8 height 9
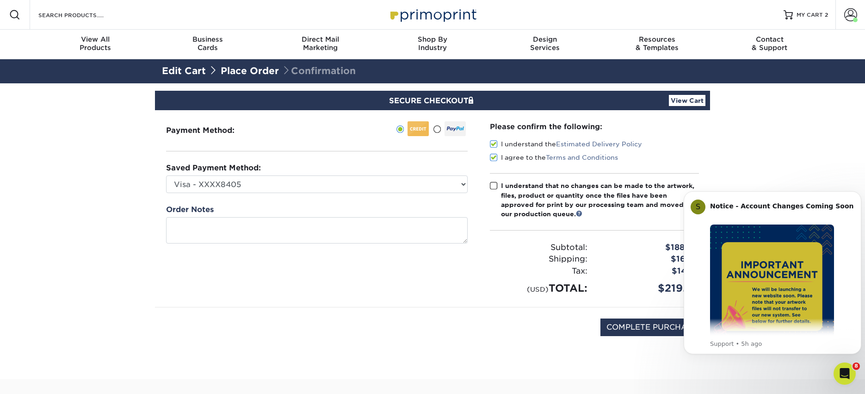
click at [0, 0] on input "I understand that no changes can be made to the artwork, files, product or quan…" at bounding box center [0, 0] width 0 height 0
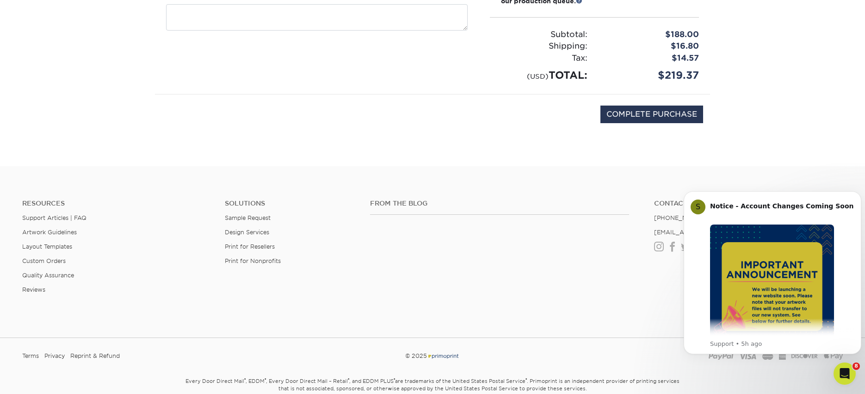
scroll to position [219, 0]
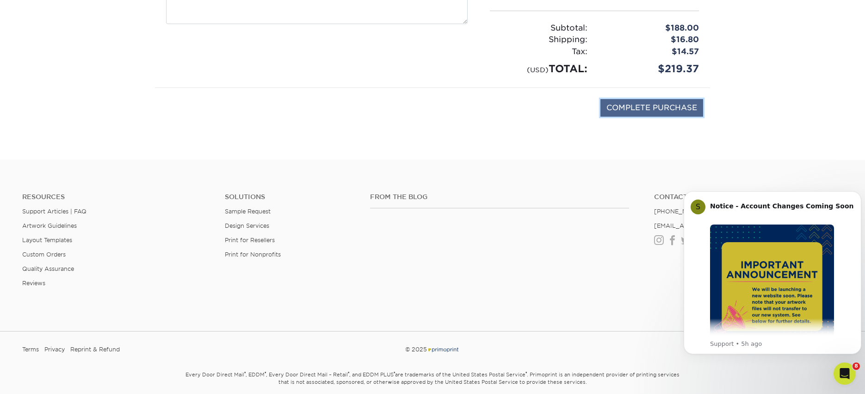
click at [649, 110] on input "COMPLETE PURCHASE" at bounding box center [651, 108] width 103 height 18
type input "COMPLETE PURCHASE"
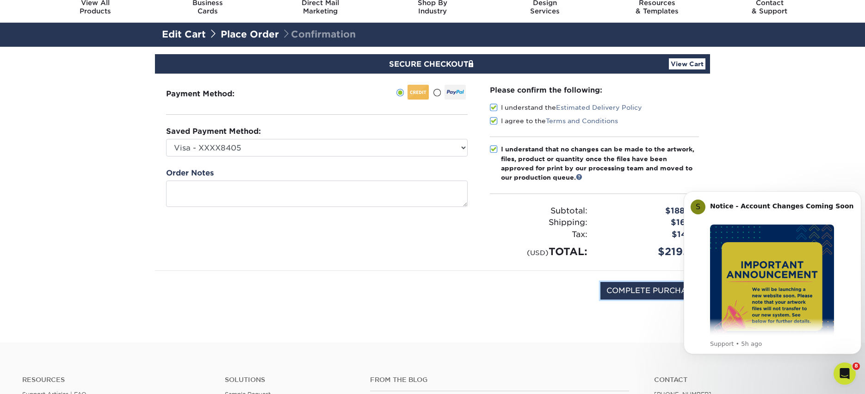
scroll to position [7, 0]
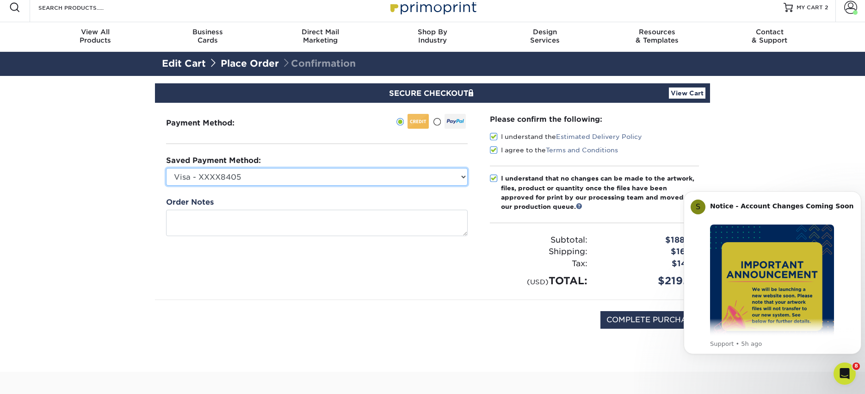
click at [461, 177] on select "Visa - XXXX8405 Visa - XXXX0303 Visa - XXXX4895 Visa - XXXX8782 Visa - XXXX7130…" at bounding box center [317, 177] width 302 height 18
select select "65795"
click at [166, 168] on select "Visa - XXXX8405 Visa - XXXX0303 Visa - XXXX4895 Visa - XXXX8782 Visa - XXXX7130…" at bounding box center [317, 177] width 302 height 18
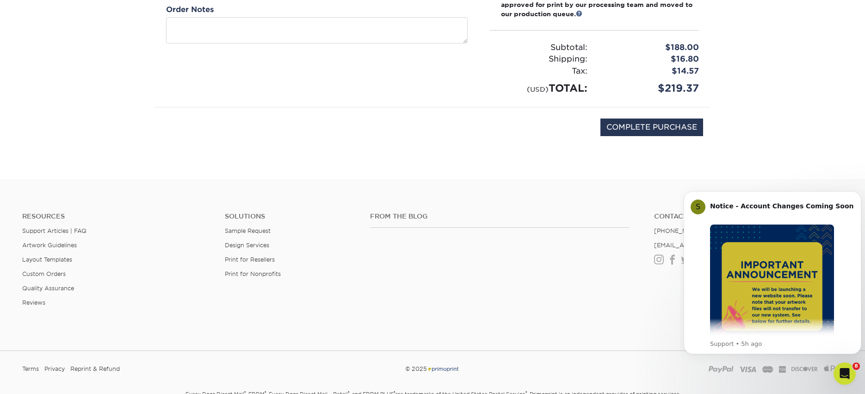
scroll to position [203, 0]
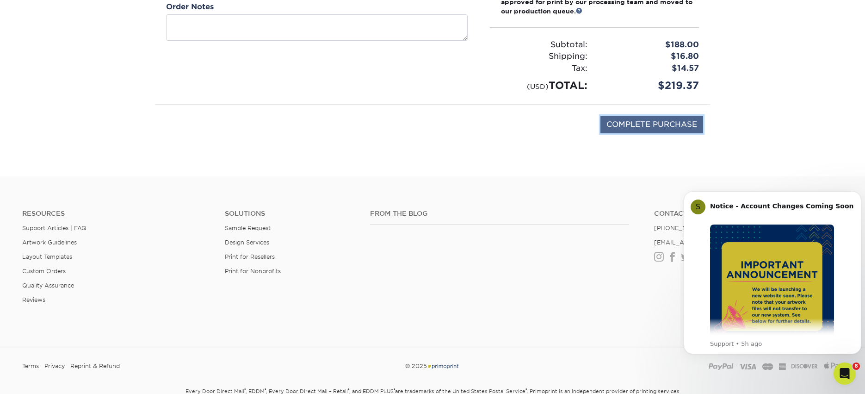
click at [648, 125] on input "COMPLETE PURCHASE" at bounding box center [651, 125] width 103 height 18
type input "PROCESSING, PLEASE WAIT..."
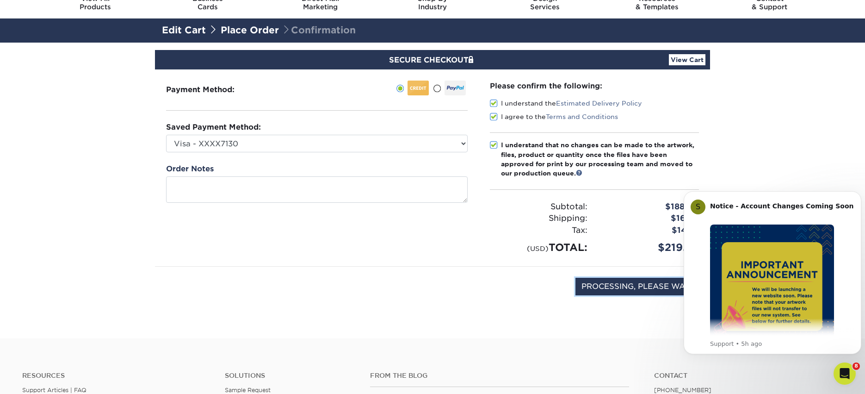
scroll to position [38, 0]
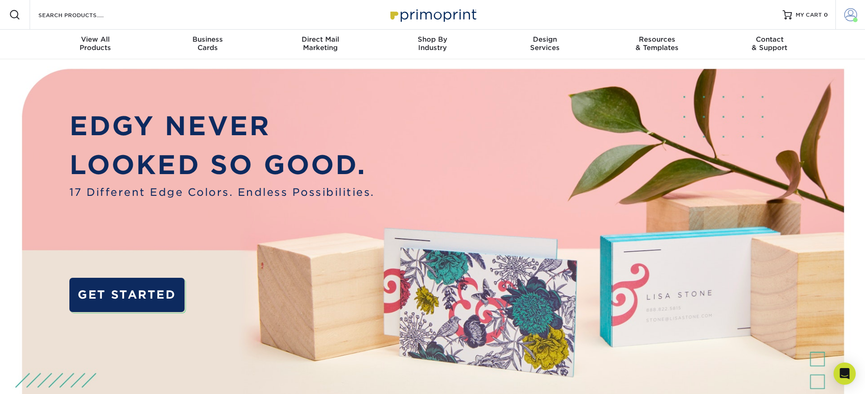
click at [849, 21] on link "Account" at bounding box center [851, 15] width 30 height 30
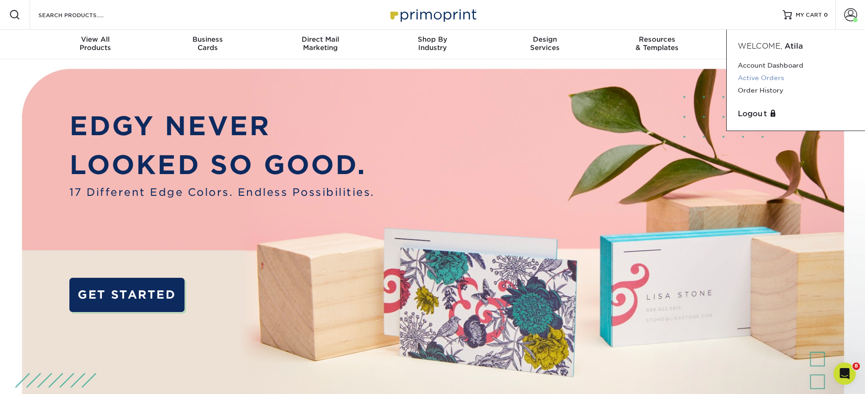
click at [756, 78] on link "Active Orders" at bounding box center [796, 78] width 116 height 12
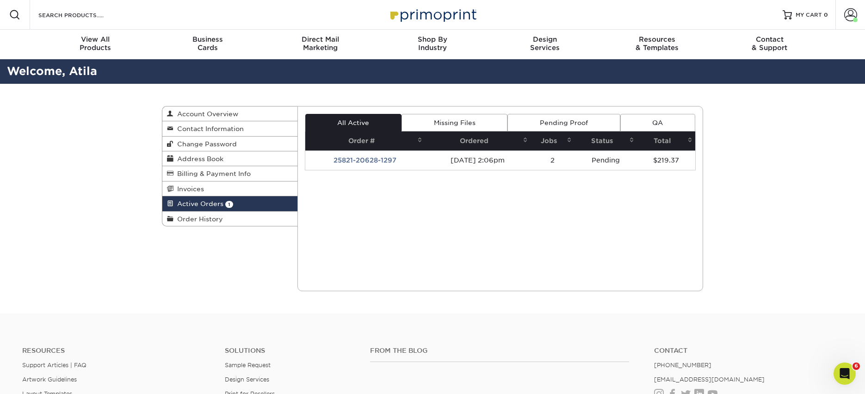
click at [418, 200] on div "Current Orders 1 Active 0 Missing Files" at bounding box center [500, 198] width 406 height 185
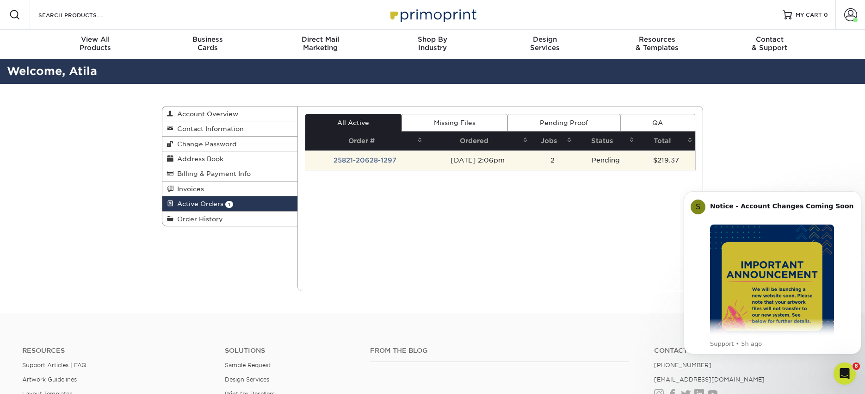
click at [571, 166] on td "2" at bounding box center [553, 159] width 44 height 19
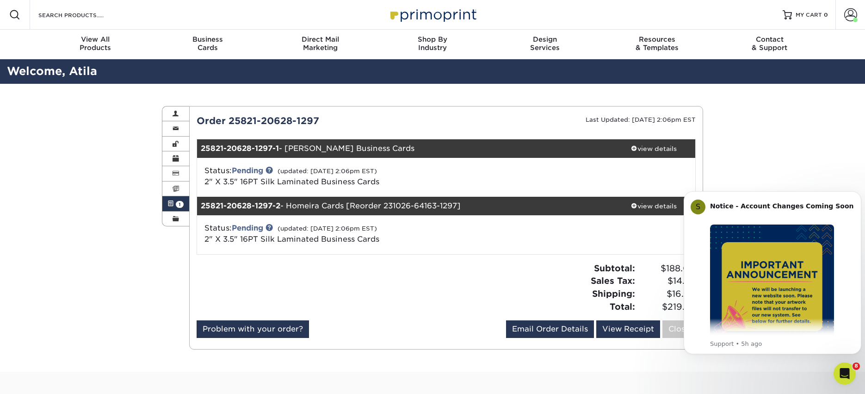
click at [809, 149] on div "Active Orders Account Overview Contact Information Change Password Address Book…" at bounding box center [432, 228] width 865 height 288
